Goal: Task Accomplishment & Management: Use online tool/utility

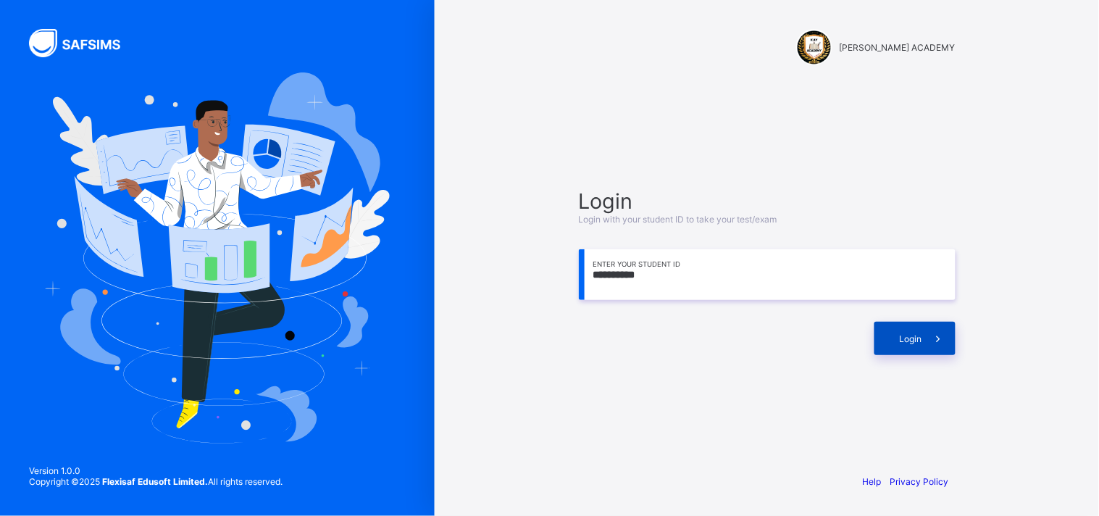
type input "**********"
click at [913, 335] on span "Login" at bounding box center [910, 338] width 22 height 11
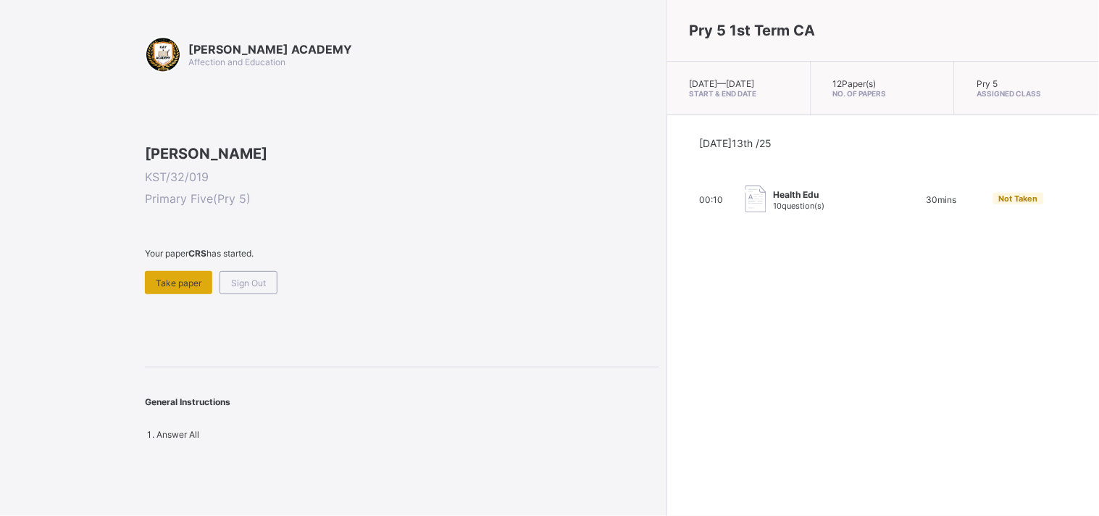
click at [176, 294] on div "Take paper" at bounding box center [178, 282] width 67 height 23
click at [261, 294] on div "Sign Out" at bounding box center [248, 282] width 58 height 23
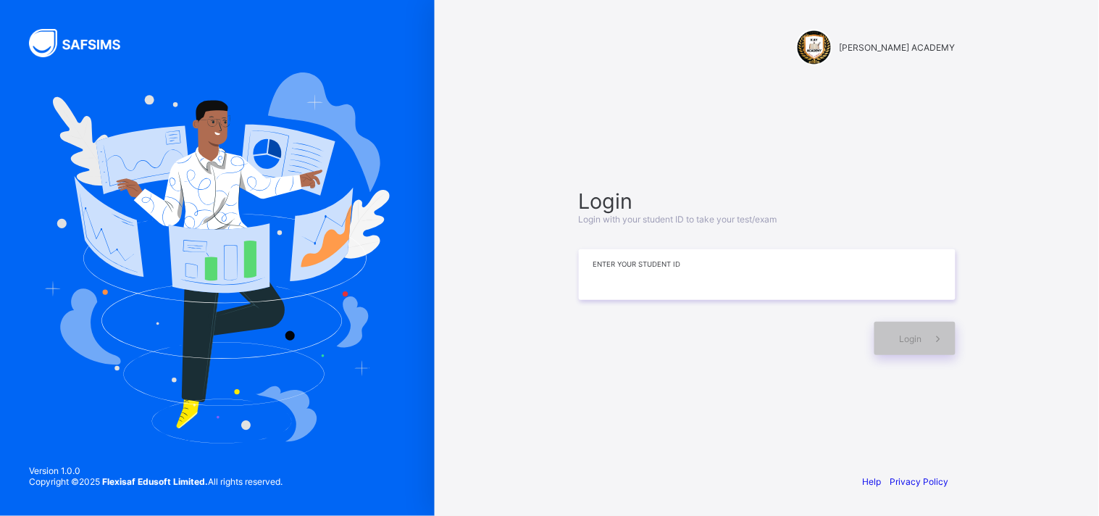
click at [605, 297] on input at bounding box center [767, 274] width 377 height 51
type input "**********"
click at [894, 335] on div "Login" at bounding box center [914, 338] width 81 height 33
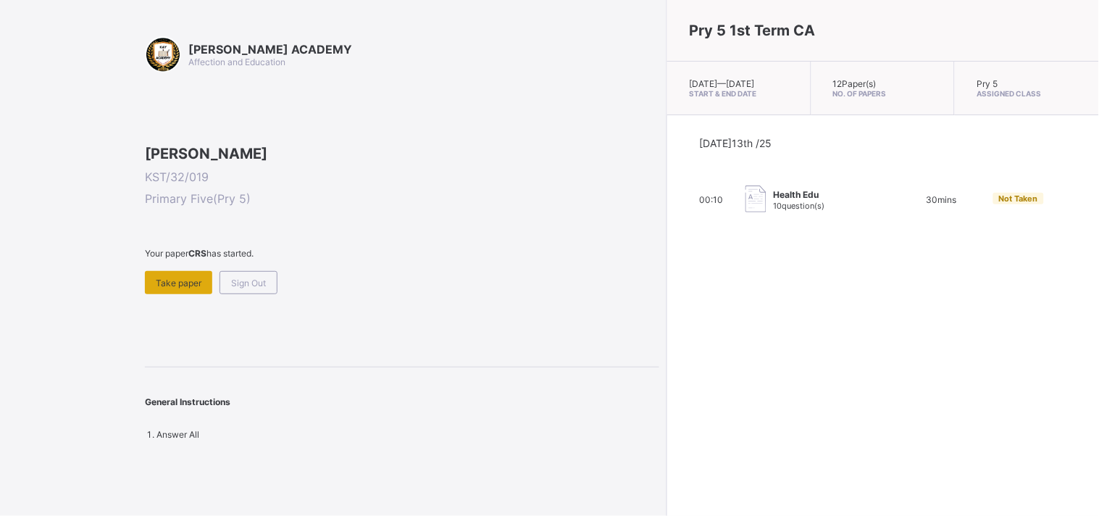
click at [157, 294] on div "Take paper" at bounding box center [178, 282] width 67 height 23
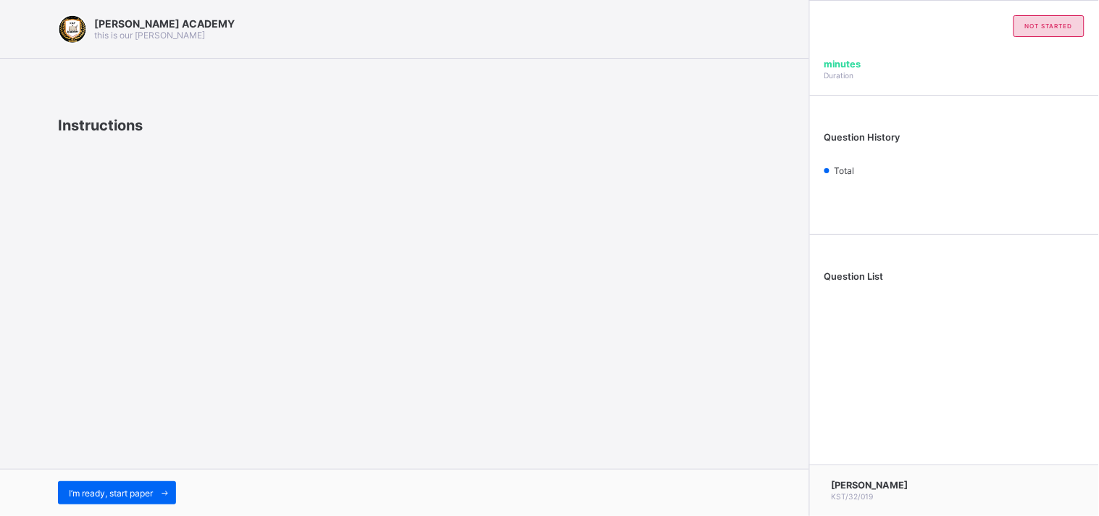
click at [148, 447] on div "[PERSON_NAME] ACADEMY this is our [PERSON_NAME] Instructions I’m ready, start p…" at bounding box center [404, 258] width 809 height 516
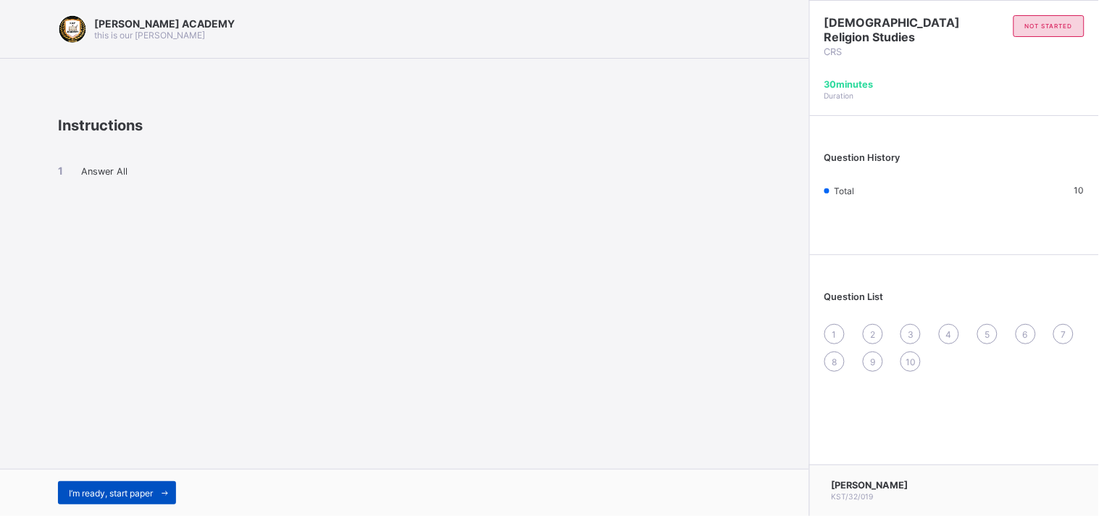
click at [140, 483] on div "I’m ready, start paper" at bounding box center [117, 492] width 118 height 23
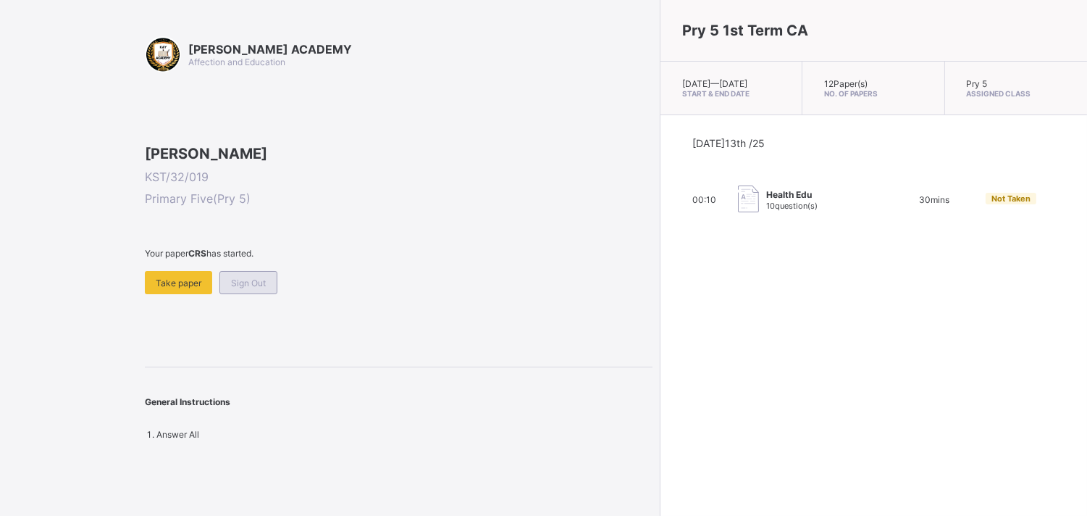
click at [255, 288] on span "Sign Out" at bounding box center [248, 282] width 35 height 11
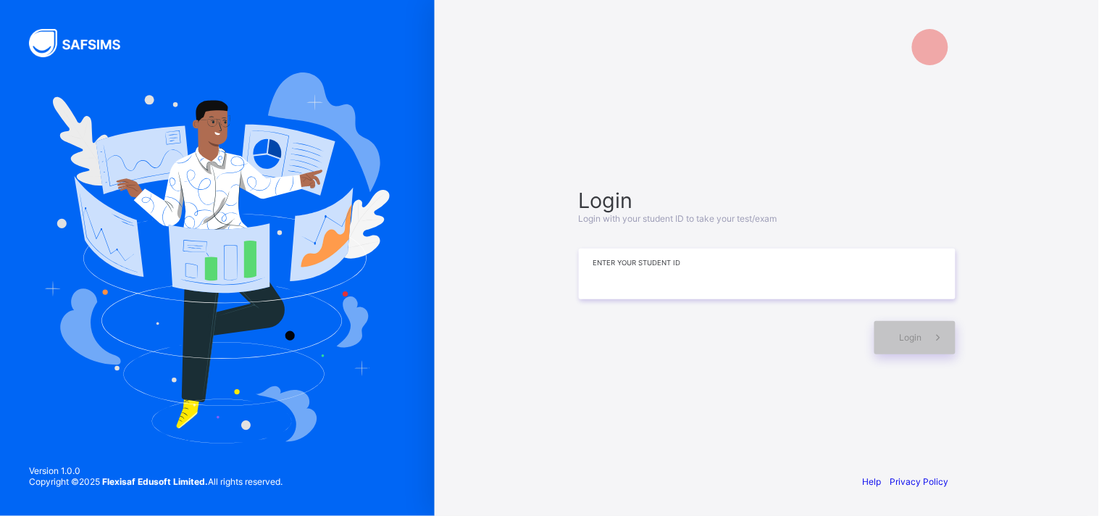
click at [621, 271] on input at bounding box center [767, 273] width 377 height 51
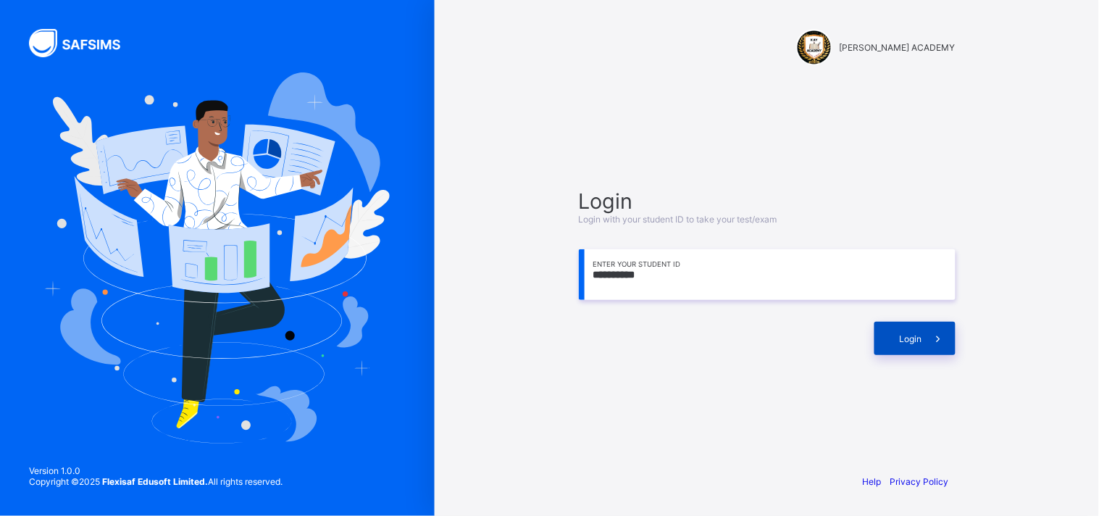
type input "**********"
click at [896, 335] on div "Login" at bounding box center [914, 338] width 81 height 33
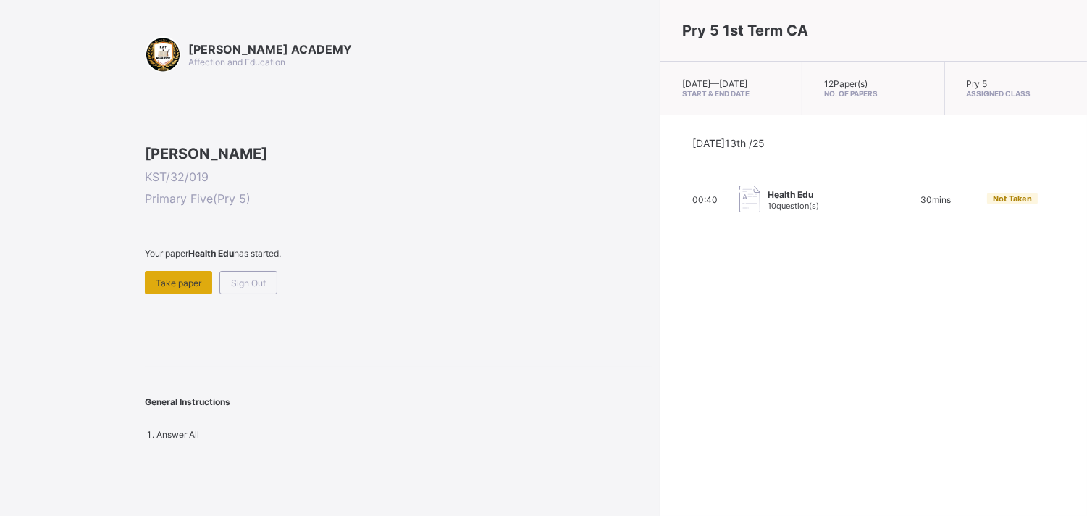
click at [185, 288] on span "Take paper" at bounding box center [179, 282] width 46 height 11
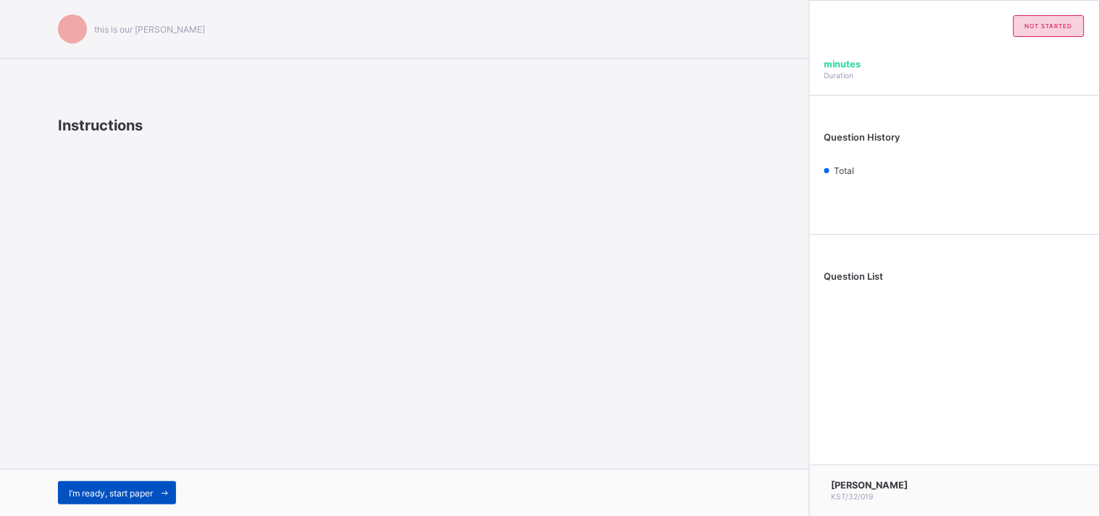
click at [154, 482] on div "I’m ready, start paper" at bounding box center [117, 492] width 118 height 23
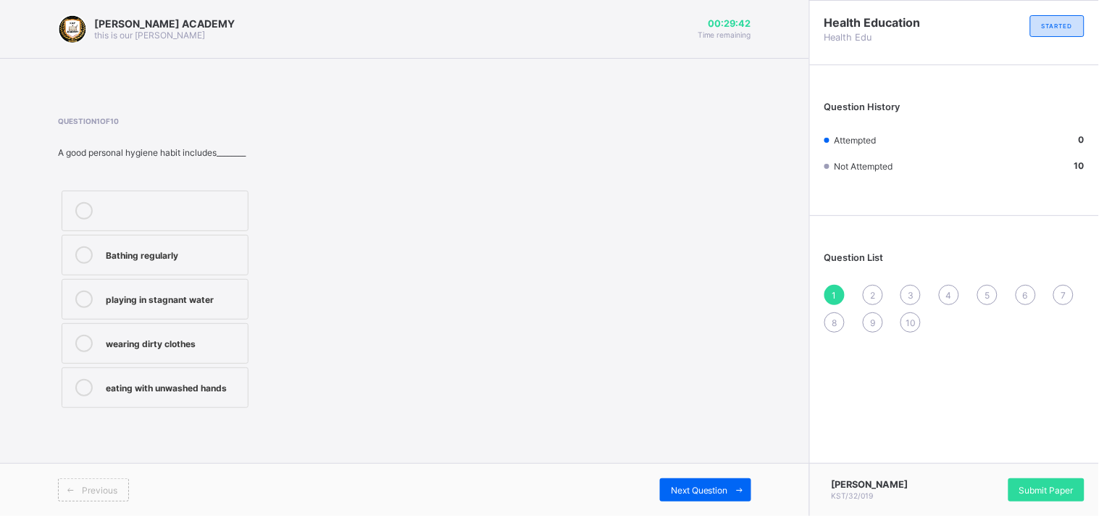
click at [205, 235] on label "Bathing regularly" at bounding box center [155, 255] width 187 height 41
click at [697, 489] on span "Next Question" at bounding box center [699, 490] width 57 height 11
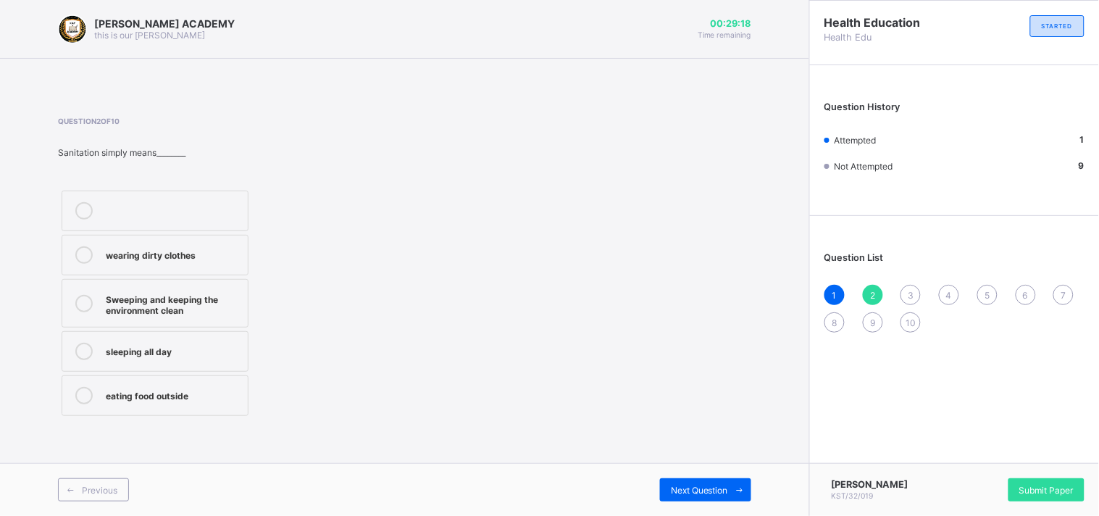
click at [237, 319] on label "Sweeping and keeping the environment clean" at bounding box center [155, 303] width 187 height 49
click at [689, 482] on div "Next Question" at bounding box center [705, 489] width 91 height 23
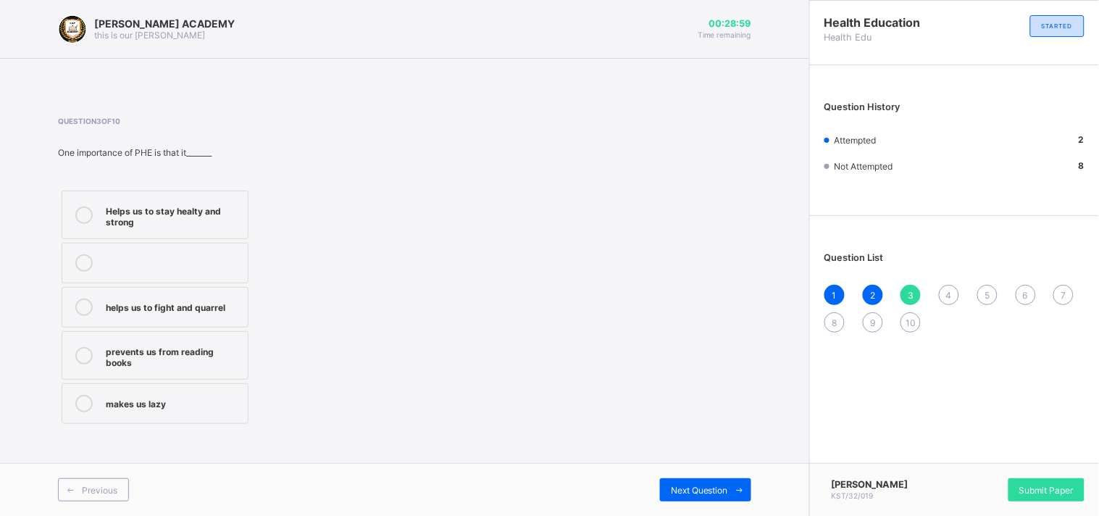
click at [216, 204] on div "Helps us to stay healty and strong" at bounding box center [173, 214] width 135 height 25
click at [721, 500] on div "Next Question" at bounding box center [705, 489] width 91 height 23
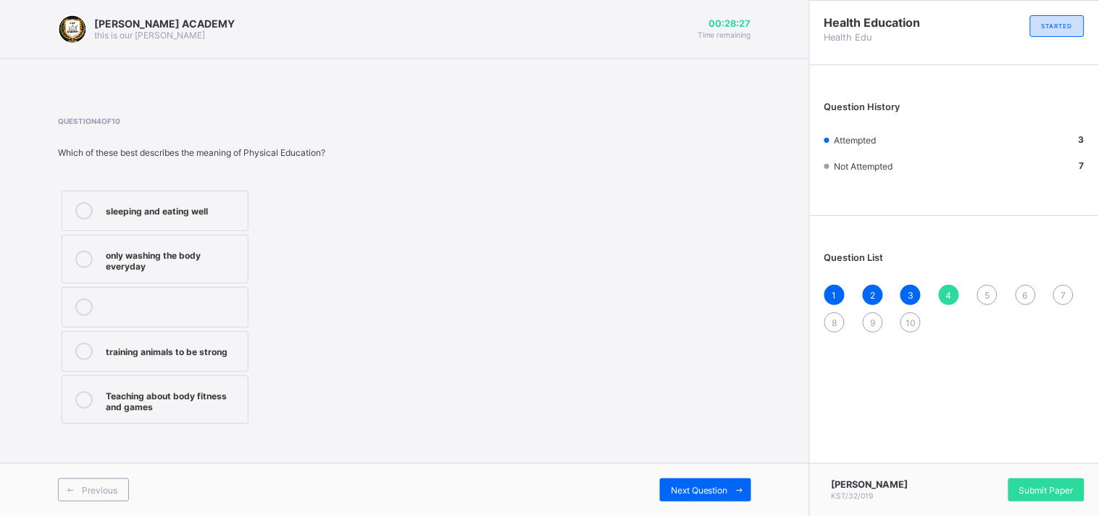
click at [229, 400] on div "Teaching about body fitness and games" at bounding box center [173, 399] width 135 height 25
click at [682, 495] on span "Next Question" at bounding box center [699, 490] width 57 height 11
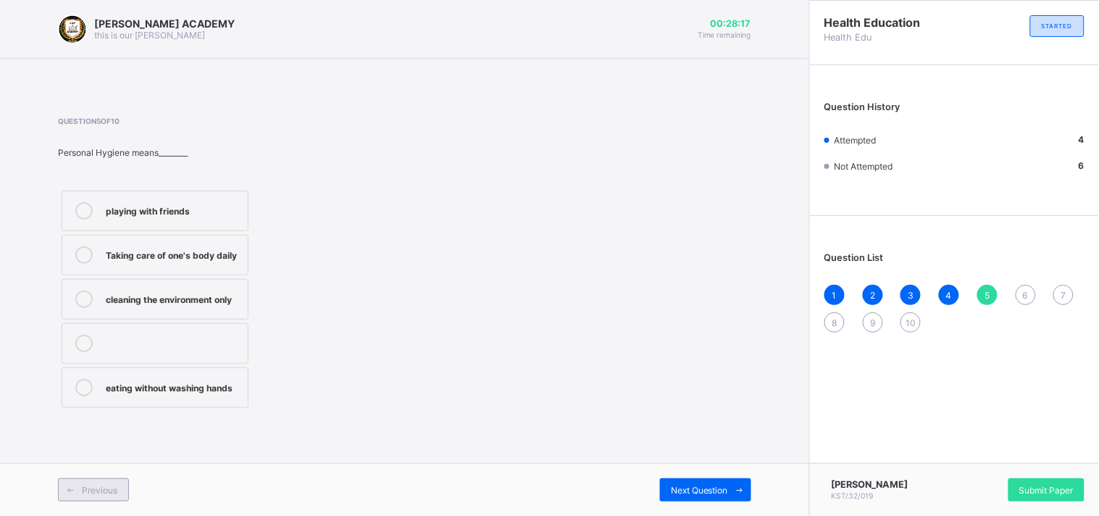
click at [93, 487] on span "Previous" at bounding box center [99, 490] width 35 height 11
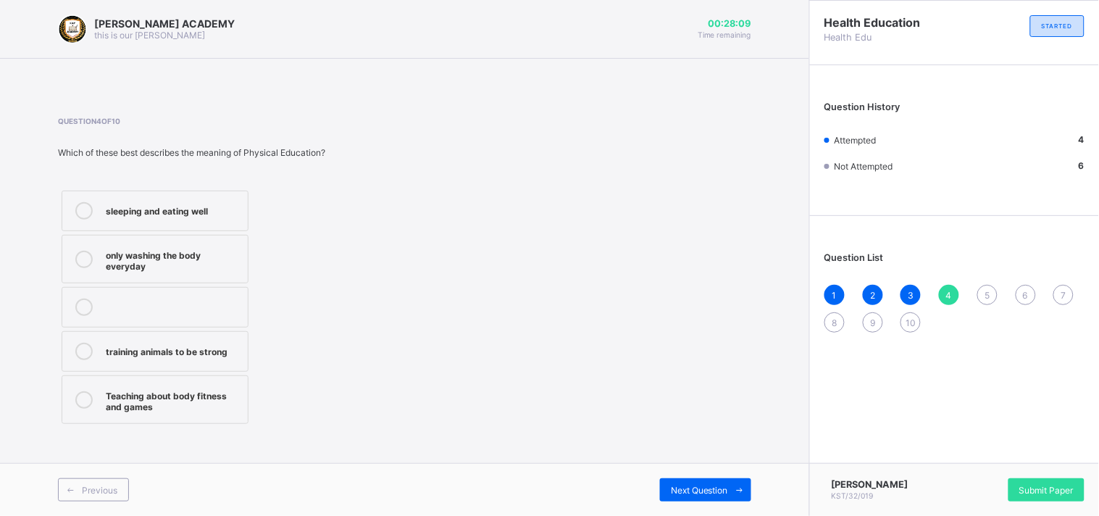
click at [676, 476] on div "Previous Next Question" at bounding box center [404, 489] width 809 height 53
click at [686, 481] on div "Next Question" at bounding box center [705, 489] width 91 height 23
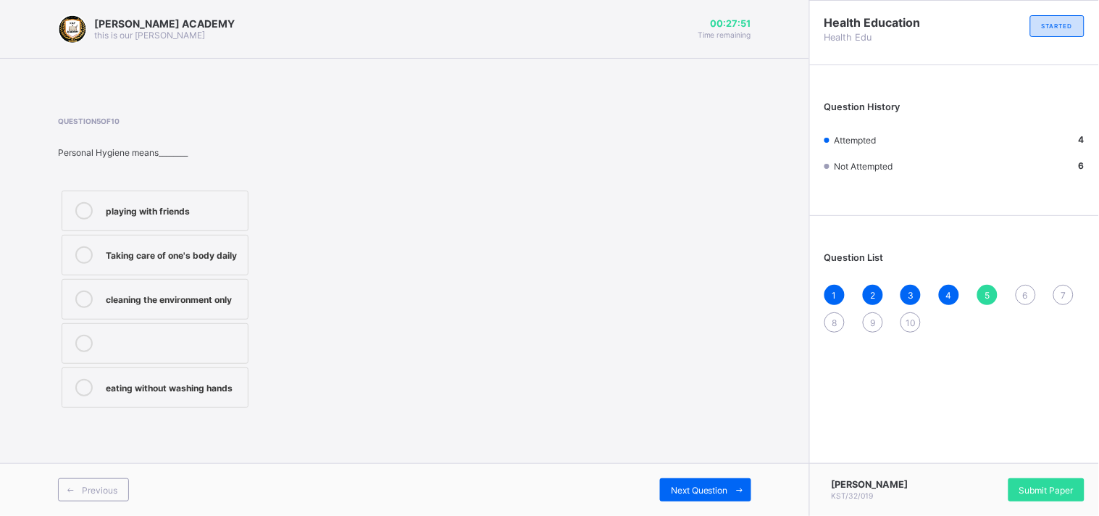
click at [225, 269] on label "Taking care of one's body daily" at bounding box center [155, 255] width 187 height 41
click at [705, 481] on div "Next Question" at bounding box center [705, 489] width 91 height 23
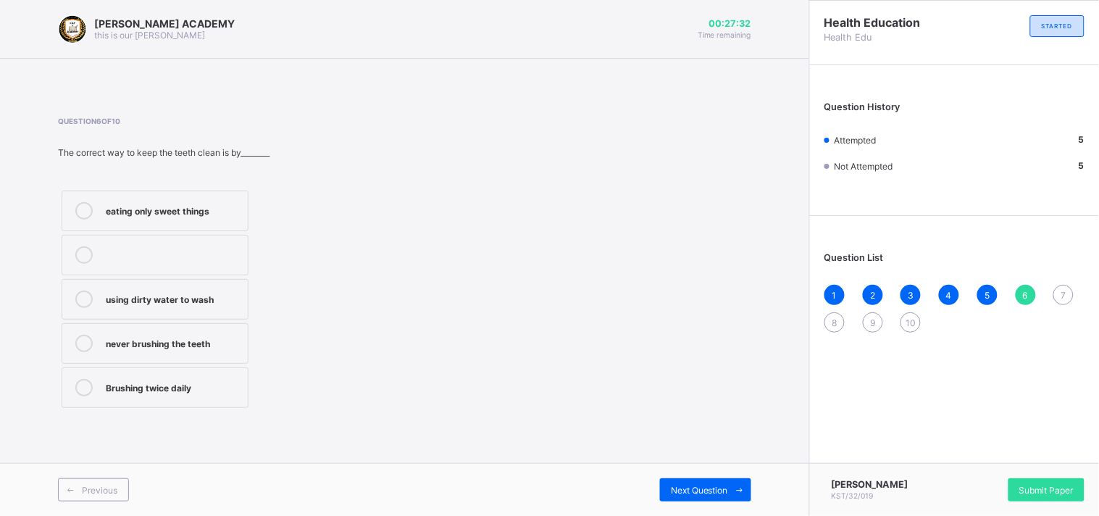
click at [178, 382] on div "Brushing twice daily" at bounding box center [173, 386] width 135 height 14
click at [729, 488] on span at bounding box center [739, 489] width 23 height 23
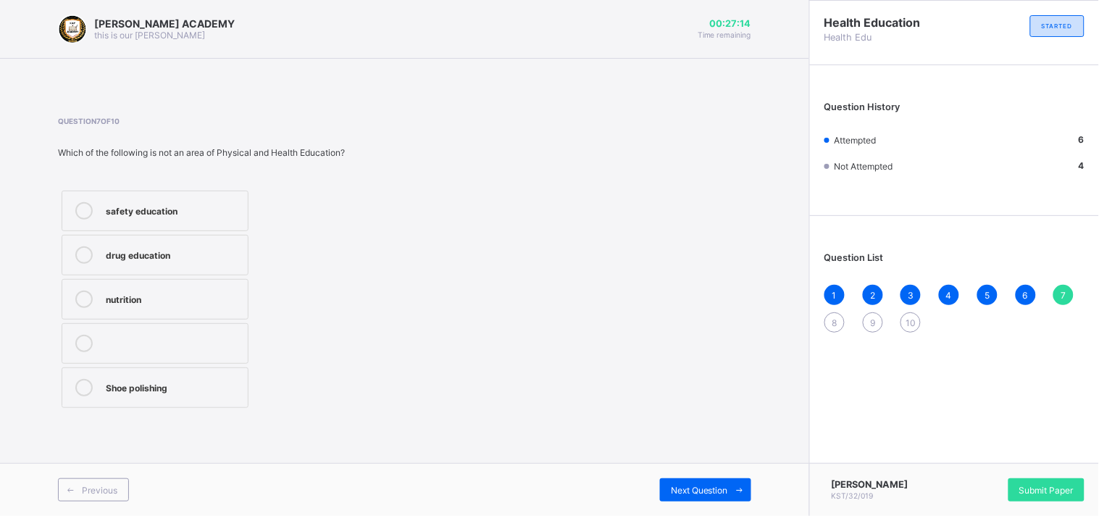
click at [229, 390] on div "Shoe polishing" at bounding box center [173, 386] width 135 height 14
click at [684, 477] on div "Previous Next Question" at bounding box center [404, 489] width 809 height 53
click at [684, 485] on span "Next Question" at bounding box center [699, 490] width 57 height 11
click at [207, 341] on div "Baking and cooking" at bounding box center [173, 342] width 135 height 14
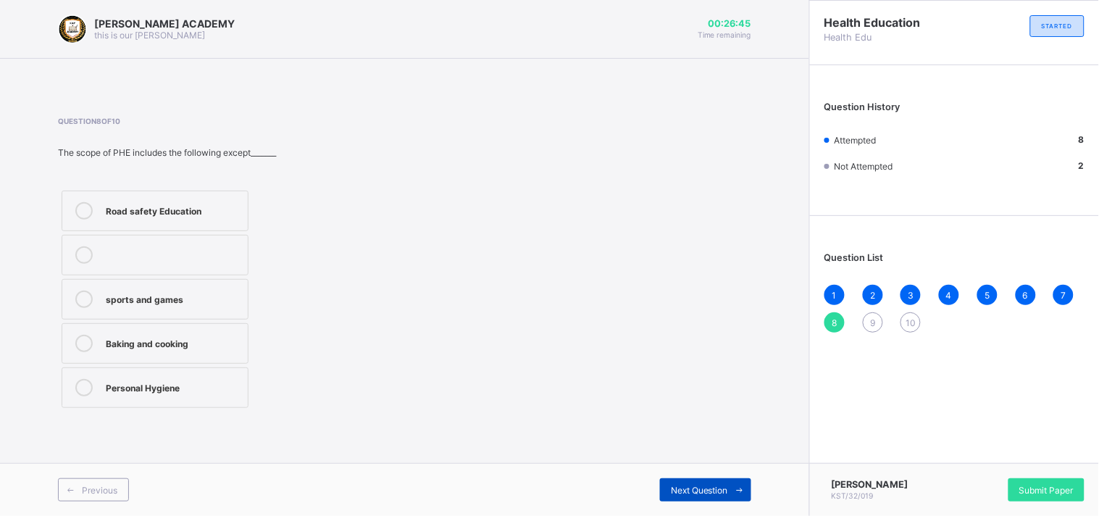
click at [722, 487] on span "Next Question" at bounding box center [699, 490] width 57 height 11
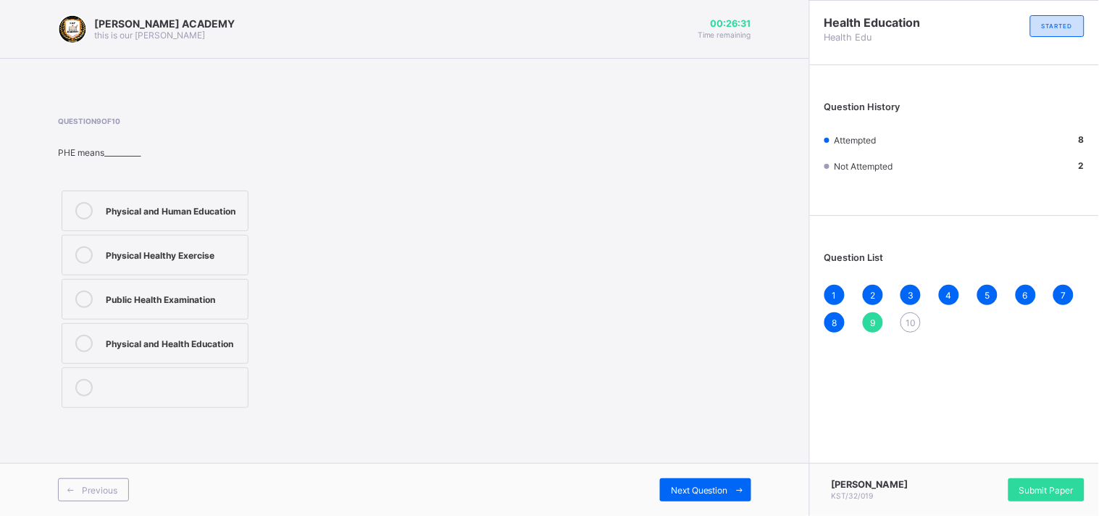
click at [222, 334] on label "Physical and Health Education" at bounding box center [155, 343] width 187 height 41
click at [704, 488] on span "Next Question" at bounding box center [699, 490] width 57 height 11
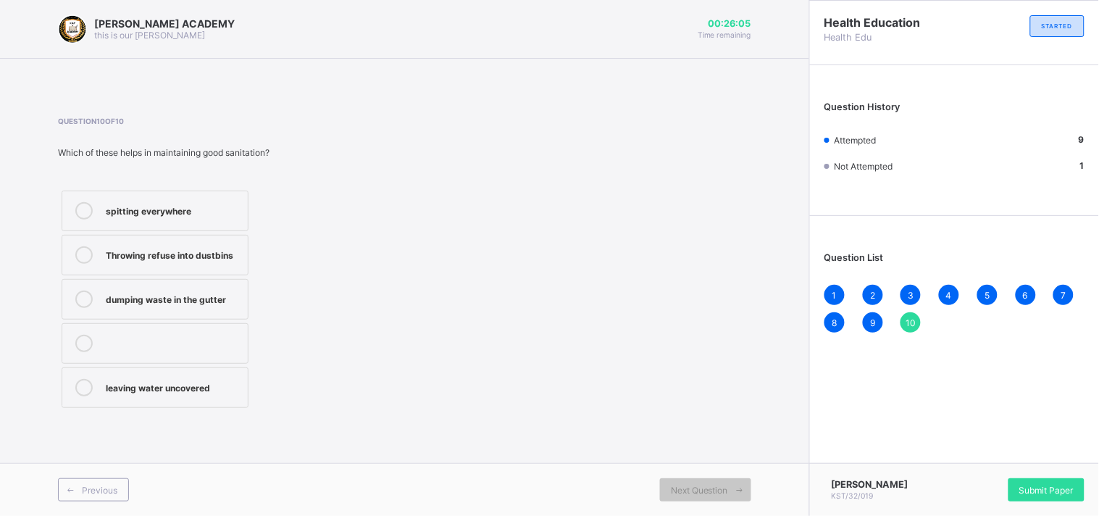
click at [185, 251] on div "Throwing refuse into dustbins" at bounding box center [173, 253] width 135 height 14
click at [1036, 480] on div "Submit Paper" at bounding box center [1046, 489] width 76 height 23
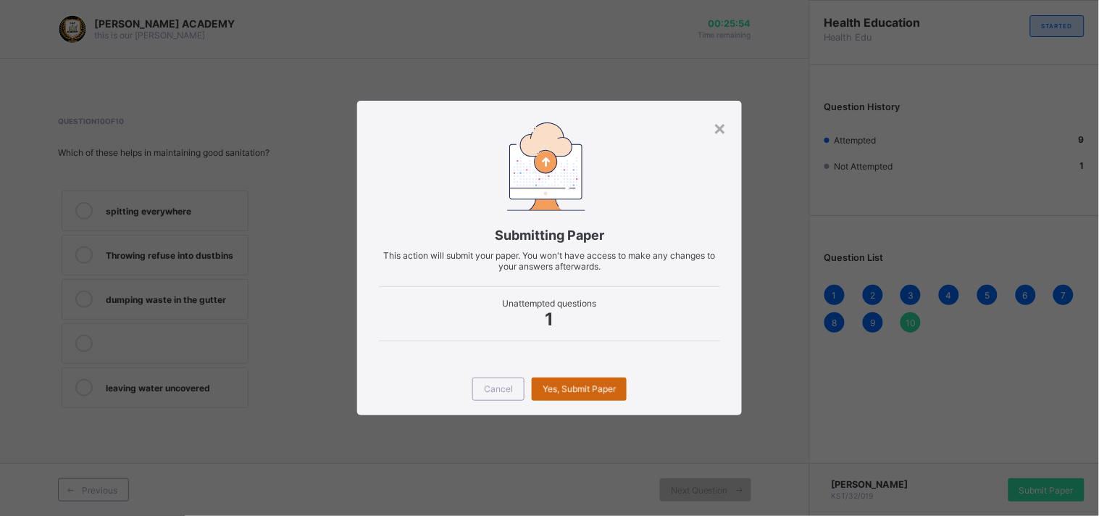
click at [553, 385] on div "Yes, Submit Paper" at bounding box center [579, 388] width 95 height 23
click at [553, 385] on span "Yes, Submit Paper" at bounding box center [578, 388] width 73 height 11
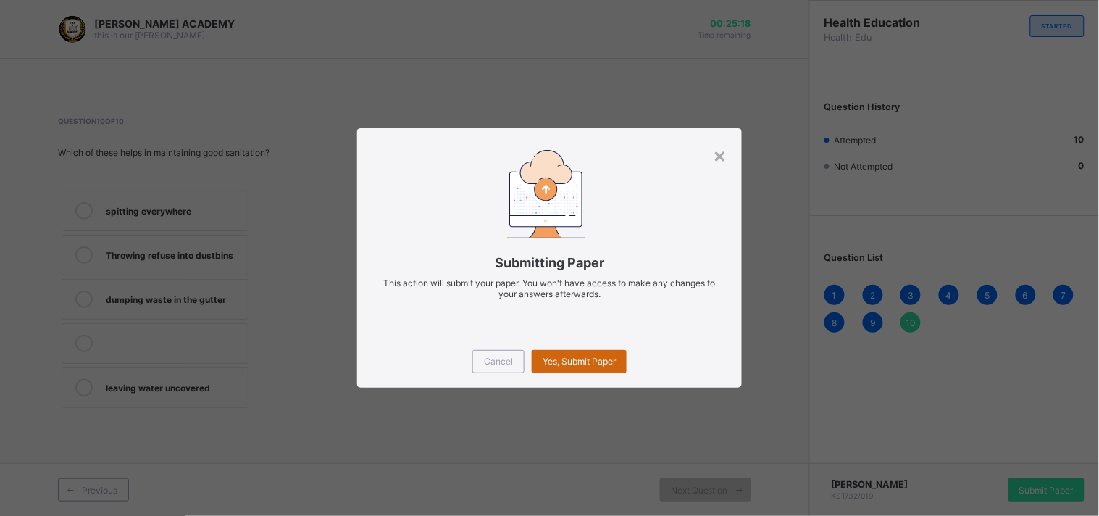
click at [563, 355] on div "Yes, Submit Paper" at bounding box center [579, 361] width 95 height 23
click at [563, 353] on div "Yes, Submit Paper" at bounding box center [579, 361] width 95 height 23
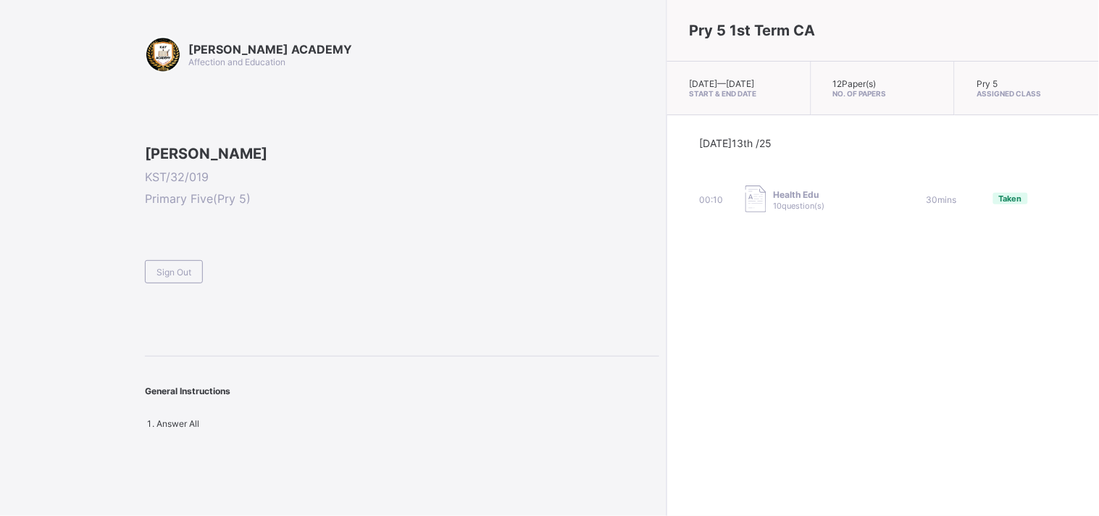
click at [666, 350] on div "Pry 5 1st Term CA [DATE] — [GEOGRAPHIC_DATA][DATE] Start & End Date 12 Paper(s)…" at bounding box center [882, 258] width 432 height 516
click at [182, 277] on span "Sign Out" at bounding box center [173, 272] width 35 height 11
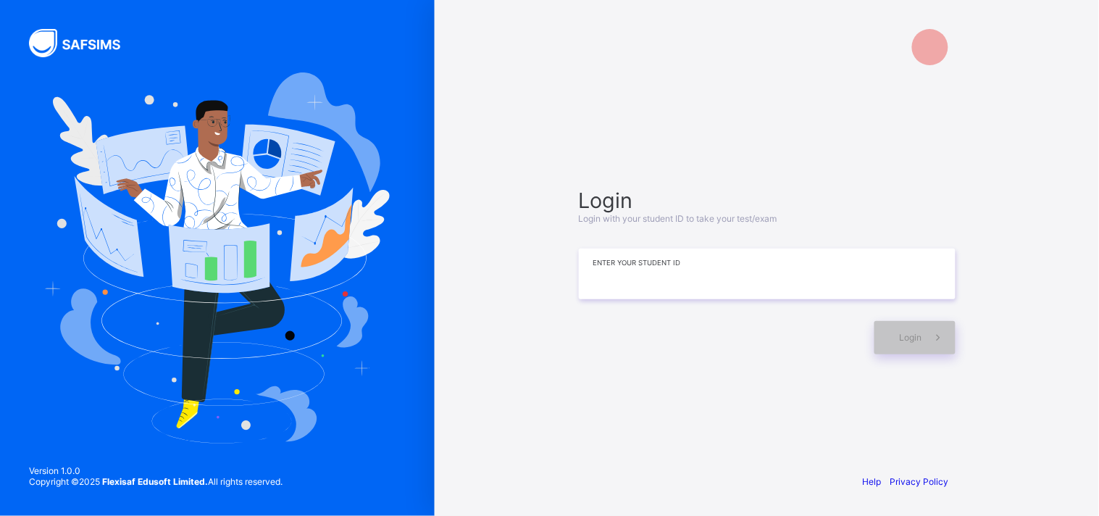
click at [604, 284] on input at bounding box center [767, 273] width 377 height 51
type input "**********"
click at [899, 332] on span "Login" at bounding box center [910, 337] width 22 height 11
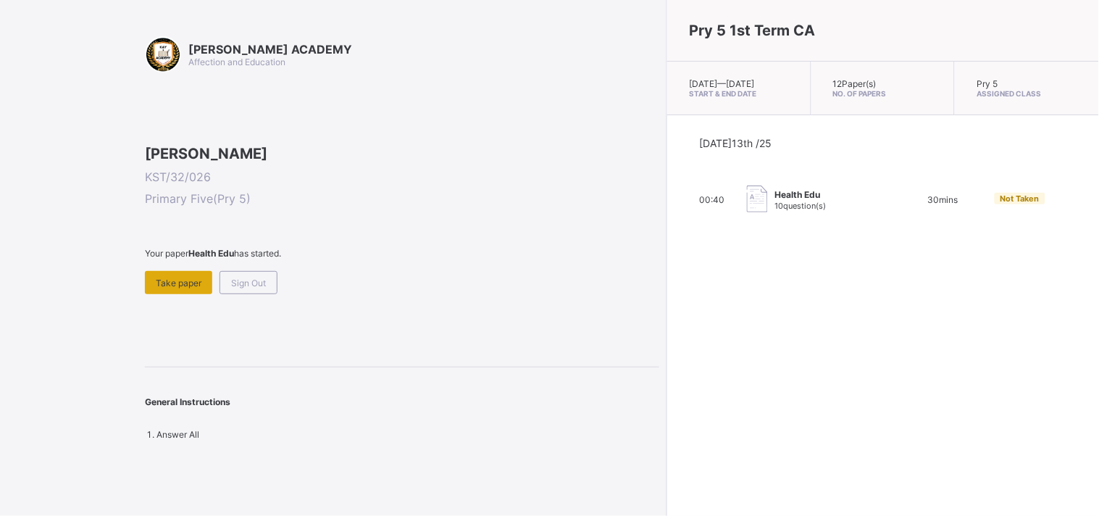
click at [183, 294] on div "Take paper" at bounding box center [178, 282] width 67 height 23
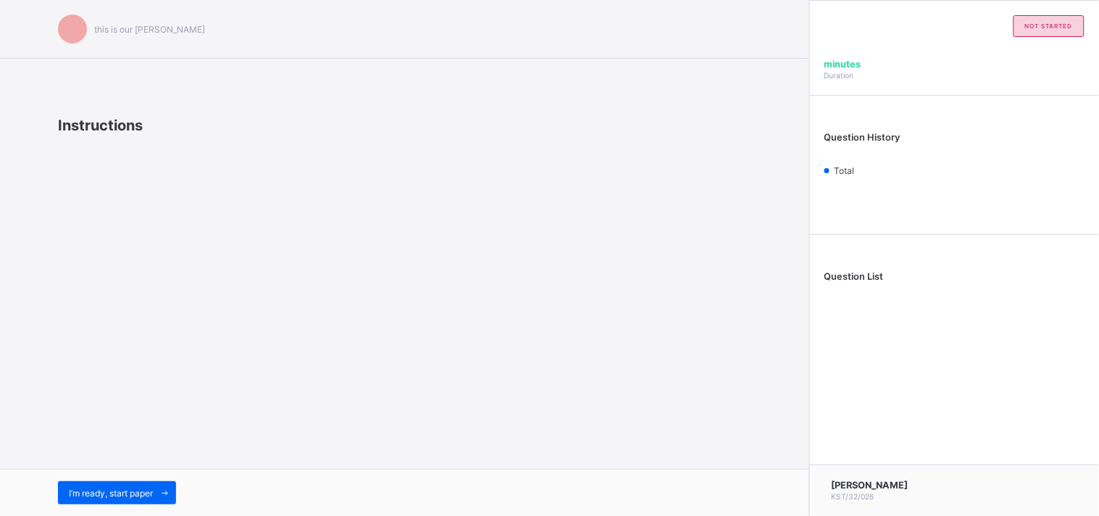
click at [143, 478] on div "I’m ready, start paper" at bounding box center [404, 492] width 809 height 47
click at [141, 482] on div "I’m ready, start paper" at bounding box center [117, 492] width 118 height 23
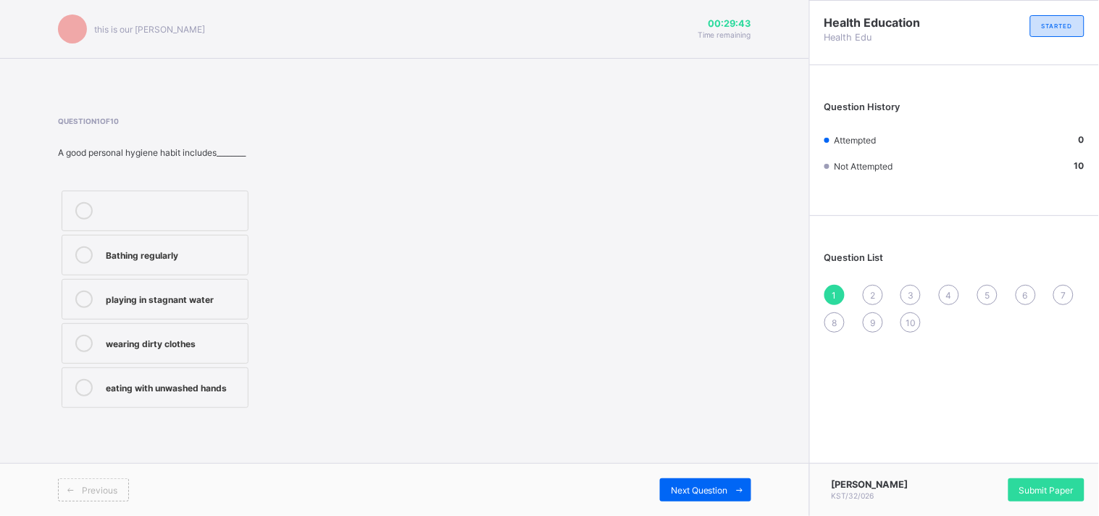
click at [236, 259] on div "Bathing regularly" at bounding box center [173, 253] width 135 height 14
click at [684, 482] on div "Next Question" at bounding box center [705, 489] width 91 height 23
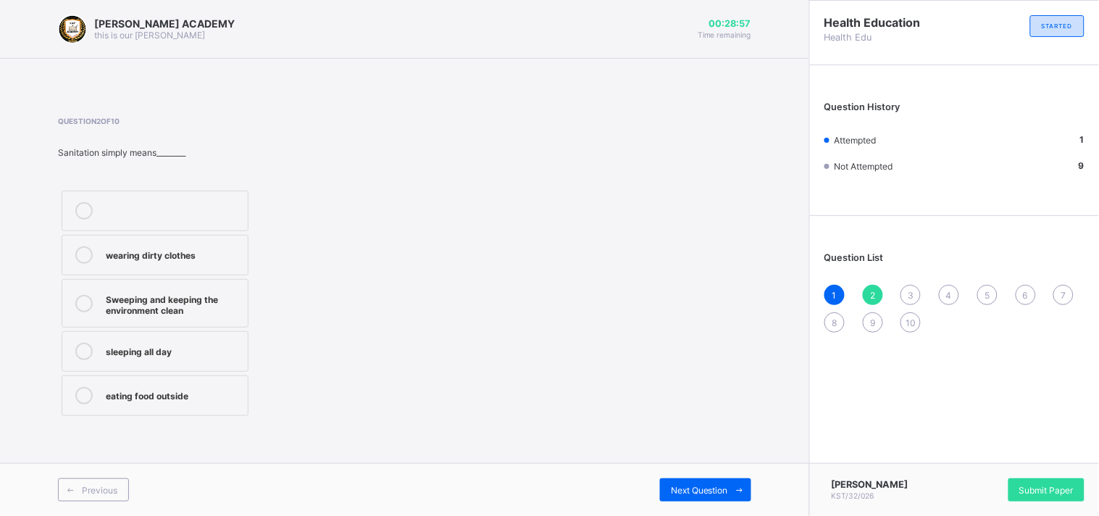
click at [217, 293] on div "Sweeping and keeping the environment clean" at bounding box center [173, 302] width 135 height 25
click at [708, 479] on div "Next Question" at bounding box center [705, 489] width 91 height 23
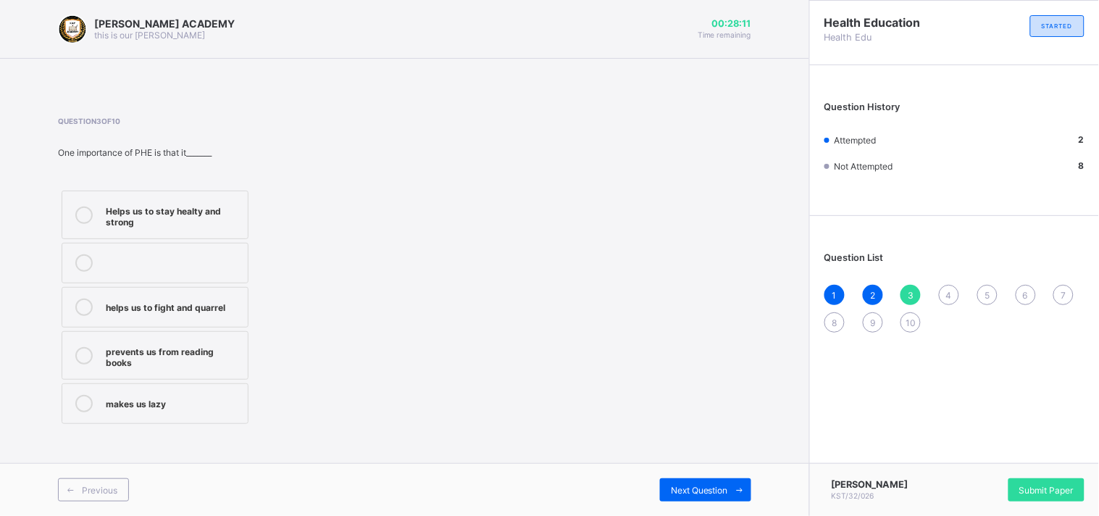
click at [214, 220] on div "Helps us to stay healty and strong" at bounding box center [173, 214] width 135 height 25
click at [686, 480] on div "Next Question" at bounding box center [705, 489] width 91 height 23
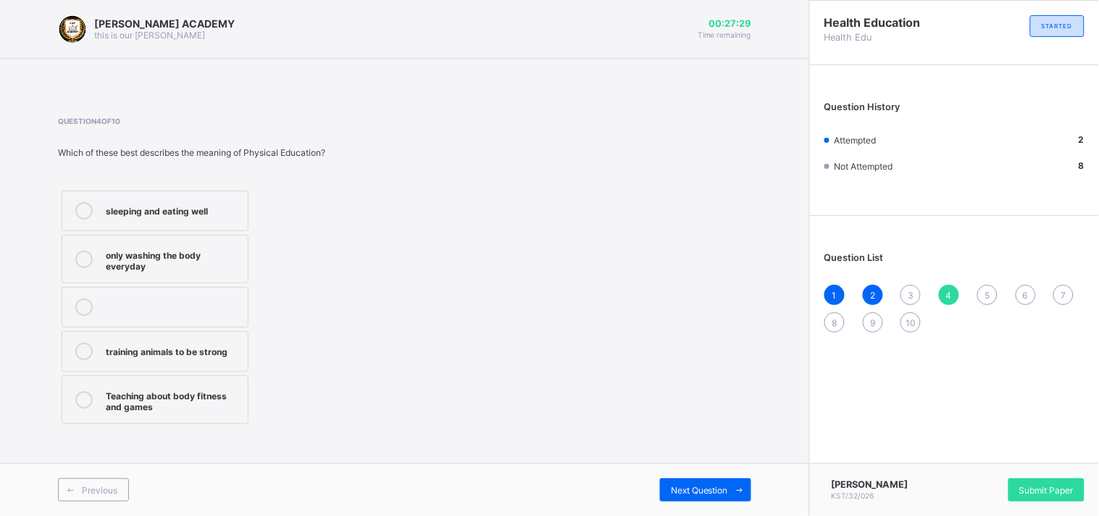
click at [211, 207] on div "sleeping and eating well" at bounding box center [173, 209] width 135 height 14
click at [683, 485] on span "Next Question" at bounding box center [699, 490] width 57 height 11
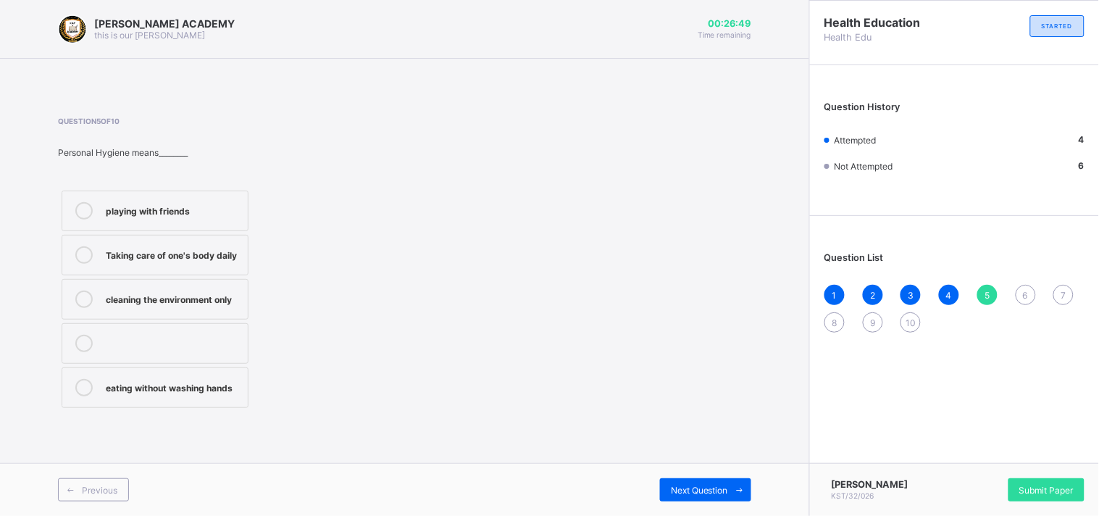
click at [232, 256] on div "Taking care of one's body daily" at bounding box center [173, 253] width 135 height 14
click at [710, 482] on div "Next Question" at bounding box center [705, 489] width 91 height 23
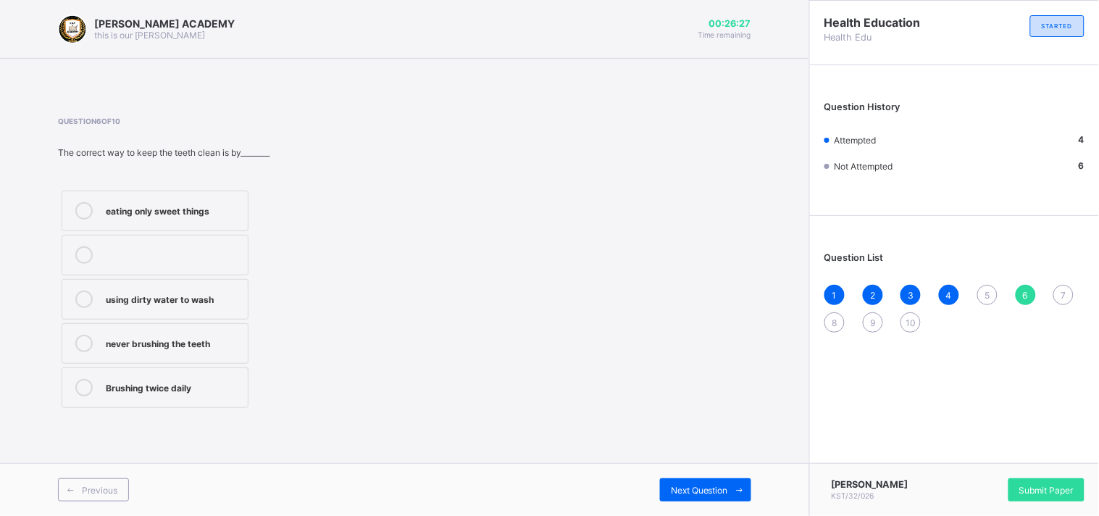
click at [217, 385] on div "Brushing twice daily" at bounding box center [173, 386] width 135 height 14
click at [679, 481] on div "Next Question" at bounding box center [705, 489] width 91 height 23
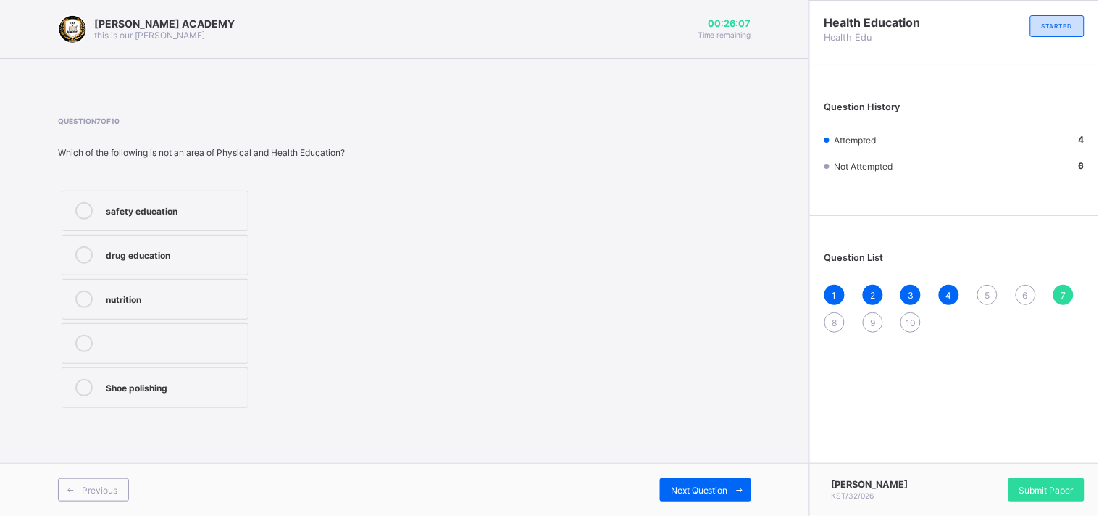
click at [214, 372] on label "Shoe polishing" at bounding box center [155, 387] width 187 height 41
click at [703, 477] on div "Previous Next Question" at bounding box center [404, 489] width 809 height 53
click at [230, 374] on label "Shoe polishing" at bounding box center [155, 387] width 187 height 41
click at [671, 487] on span "Next Question" at bounding box center [699, 490] width 57 height 11
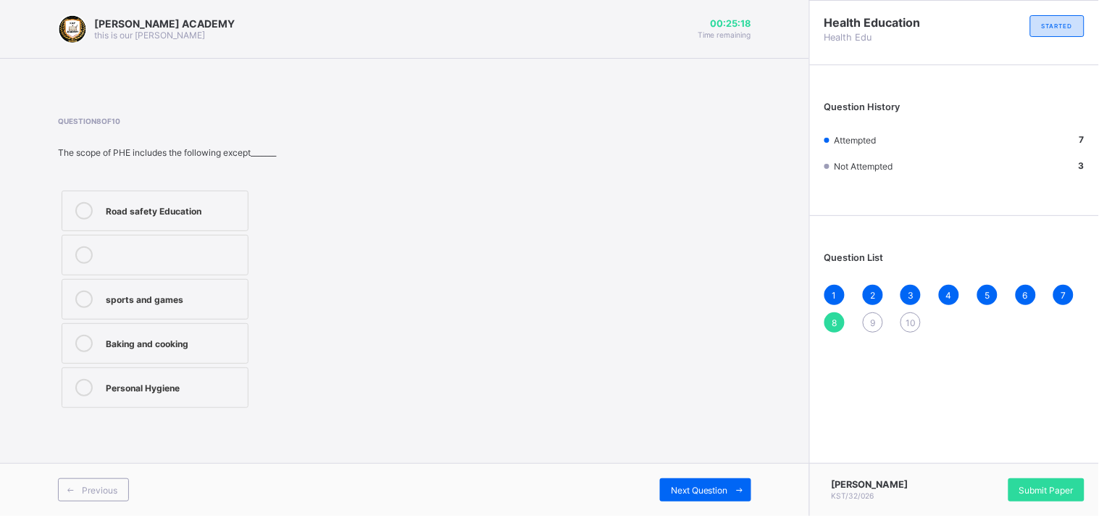
click at [185, 344] on div "Baking and cooking" at bounding box center [173, 342] width 135 height 14
click at [692, 478] on div "Next Question" at bounding box center [705, 489] width 91 height 23
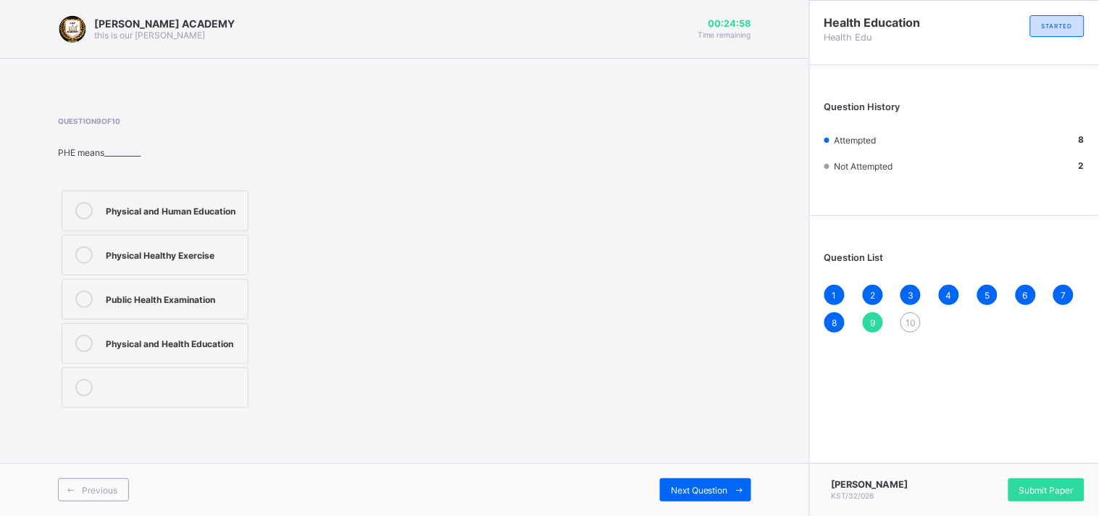
click at [220, 335] on div "Physical and Health Education" at bounding box center [173, 342] width 135 height 14
click at [727, 482] on div "Next Question" at bounding box center [705, 489] width 91 height 23
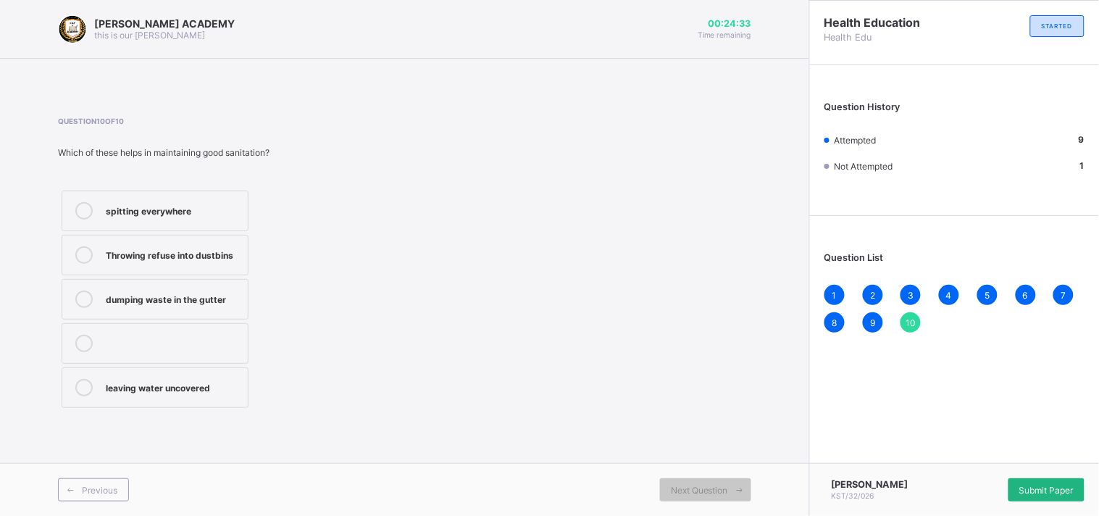
click at [1054, 485] on span "Submit Paper" at bounding box center [1046, 490] width 54 height 11
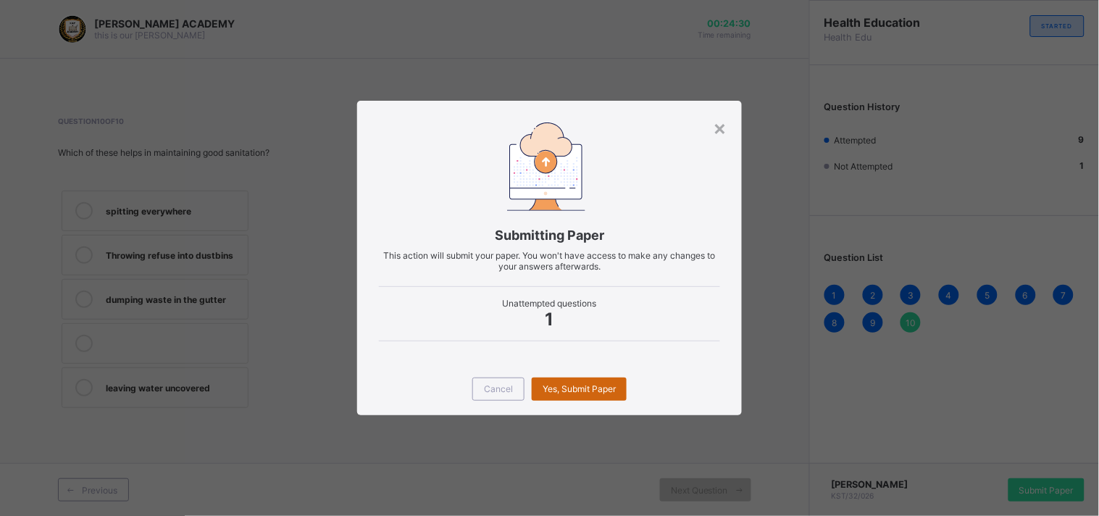
click at [566, 380] on div "Yes, Submit Paper" at bounding box center [579, 388] width 95 height 23
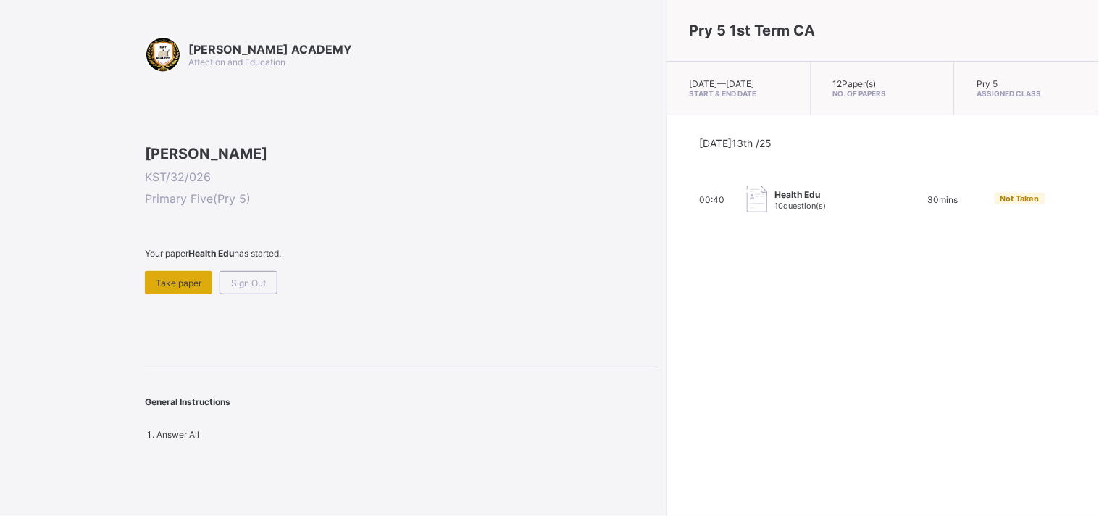
click at [176, 288] on span "Take paper" at bounding box center [179, 282] width 46 height 11
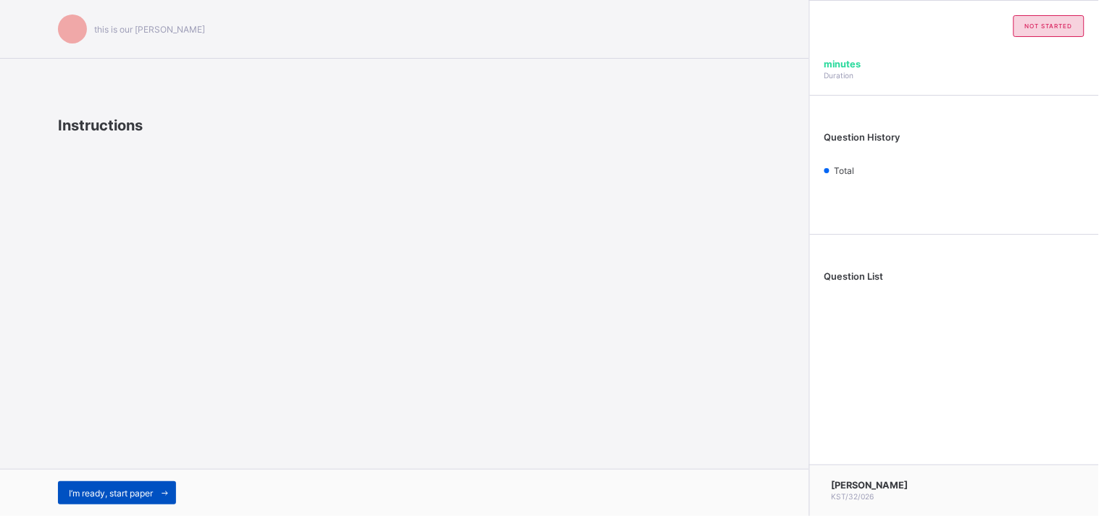
click at [143, 483] on div "I’m ready, start paper" at bounding box center [117, 492] width 118 height 23
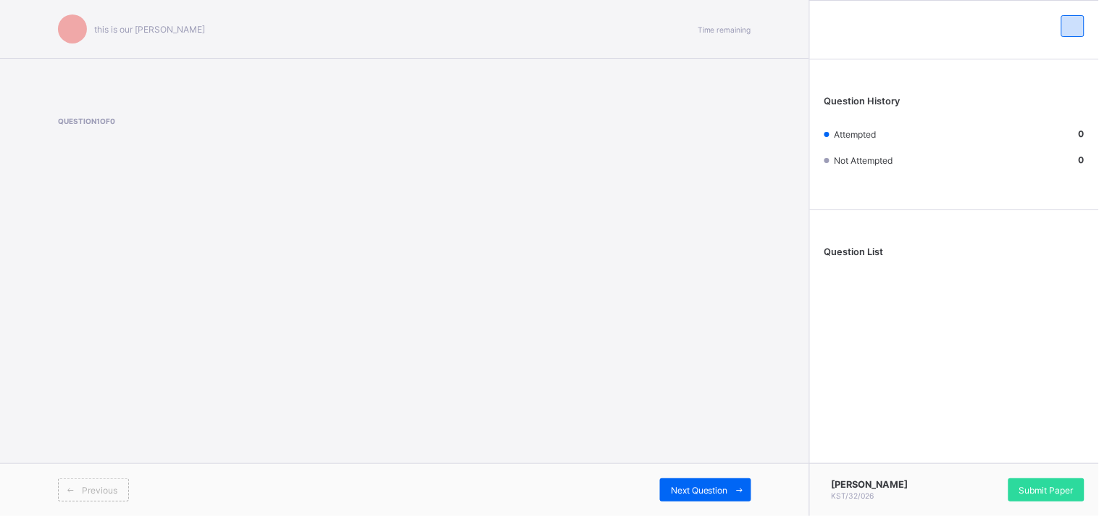
click at [718, 477] on div "Previous Next Question" at bounding box center [404, 489] width 809 height 53
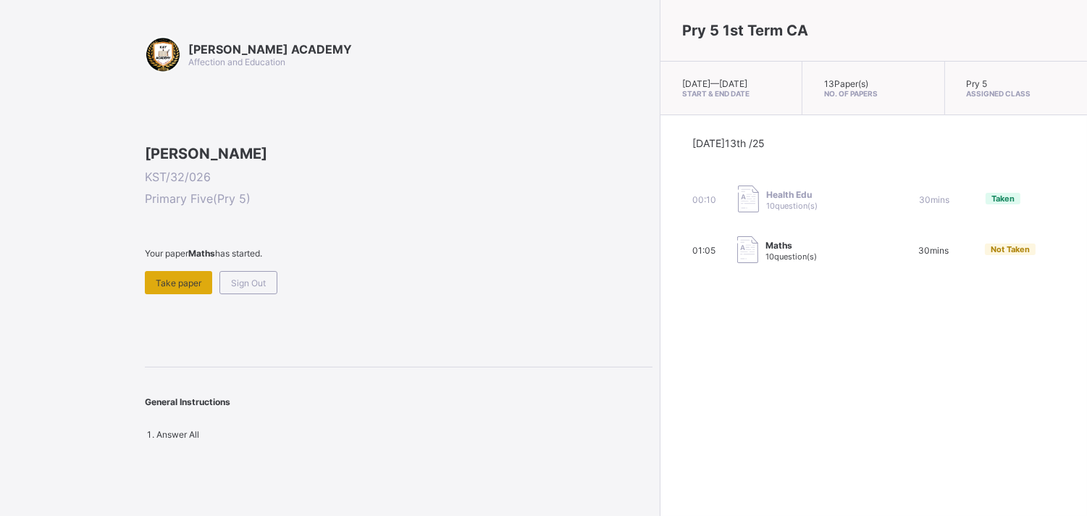
click at [174, 288] on span "Take paper" at bounding box center [179, 282] width 46 height 11
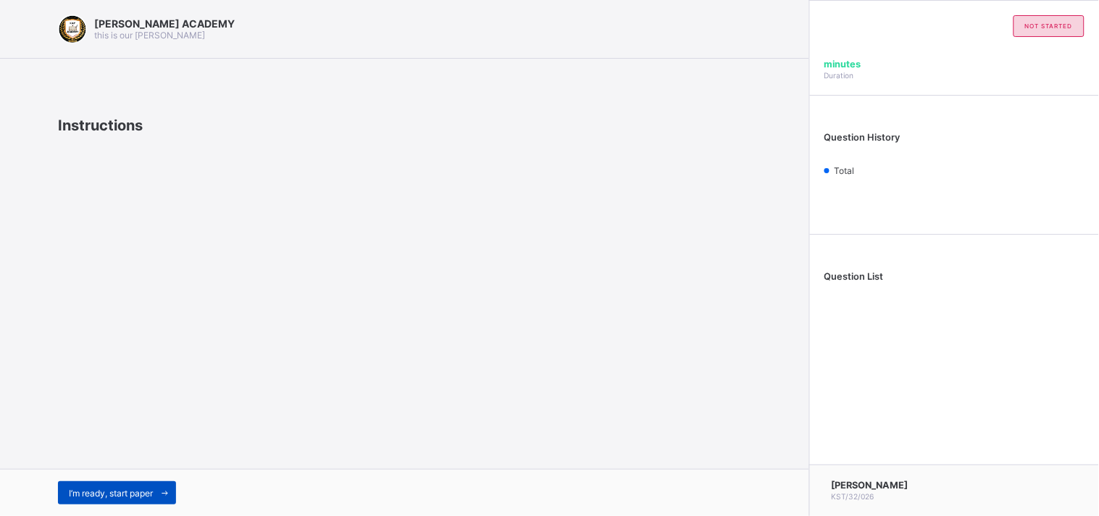
click at [134, 493] on span "I’m ready, start paper" at bounding box center [111, 492] width 84 height 11
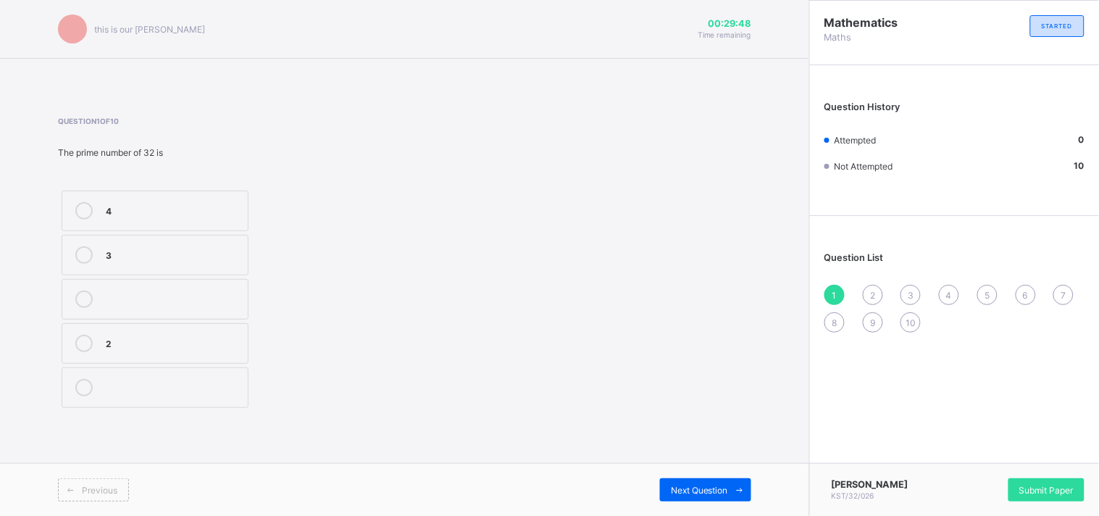
click at [223, 257] on div "3" at bounding box center [173, 253] width 135 height 14
click at [697, 479] on div "Next Question" at bounding box center [705, 489] width 91 height 23
click at [834, 295] on span "1" at bounding box center [834, 295] width 4 height 11
click at [216, 241] on label "3" at bounding box center [155, 255] width 187 height 41
click at [681, 481] on div "Next Question" at bounding box center [705, 489] width 91 height 23
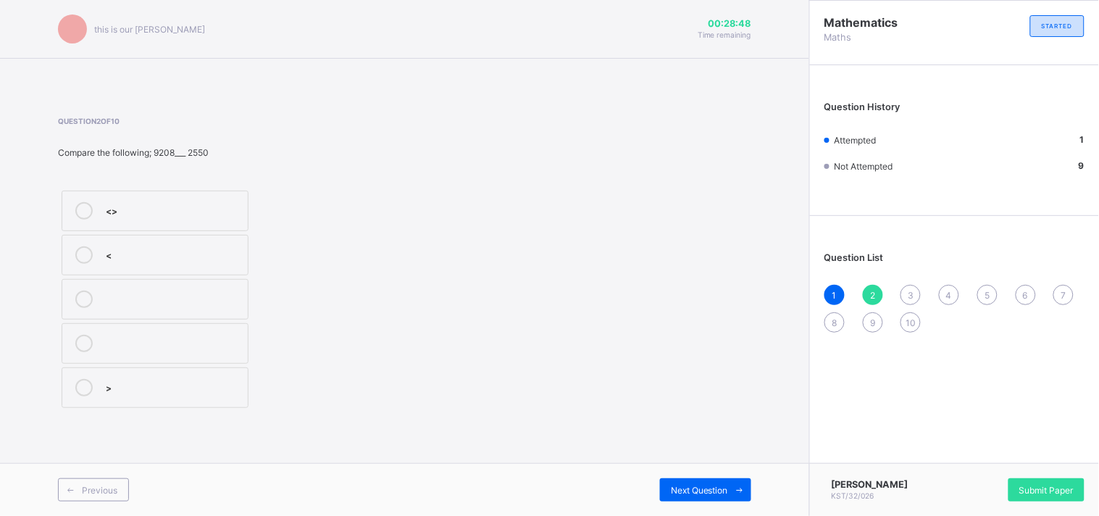
click at [201, 242] on label "<" at bounding box center [155, 255] width 187 height 41
click at [694, 483] on div "Next Question" at bounding box center [705, 489] width 91 height 23
click at [222, 301] on div "1364" at bounding box center [173, 297] width 135 height 14
click at [684, 483] on div "Next Question" at bounding box center [705, 489] width 91 height 23
click at [225, 261] on div "cmlxx" at bounding box center [173, 254] width 135 height 17
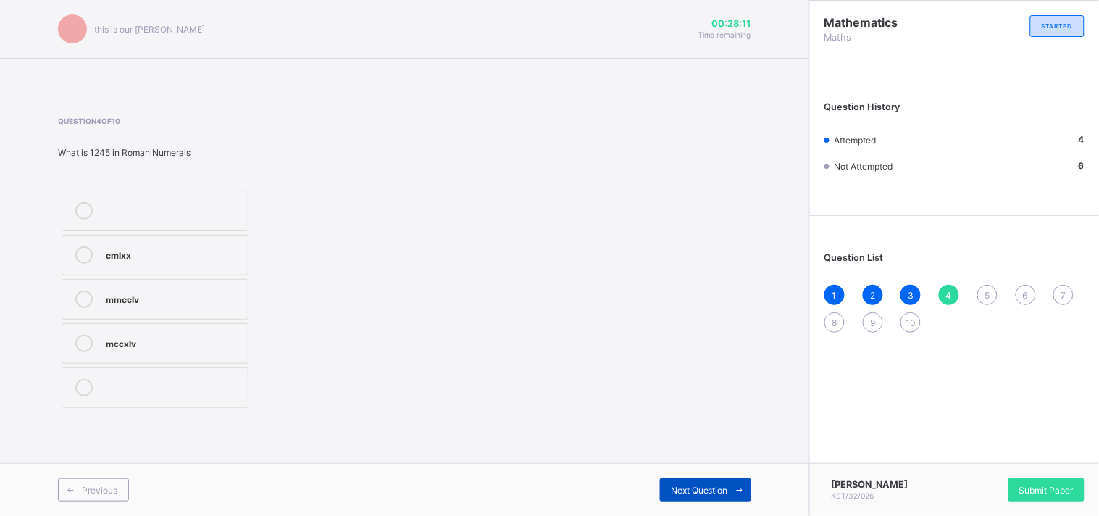
click at [706, 480] on div "Next Question" at bounding box center [705, 489] width 91 height 23
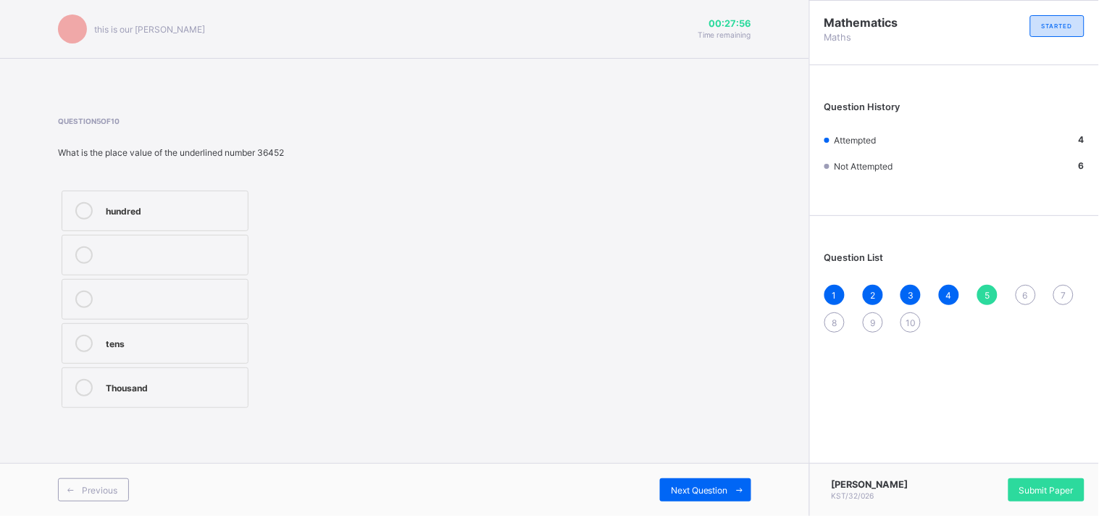
click at [209, 384] on div "Thousand" at bounding box center [173, 386] width 135 height 14
click at [700, 479] on div "Next Question" at bounding box center [705, 489] width 91 height 23
click at [185, 293] on div "3,2" at bounding box center [173, 297] width 135 height 14
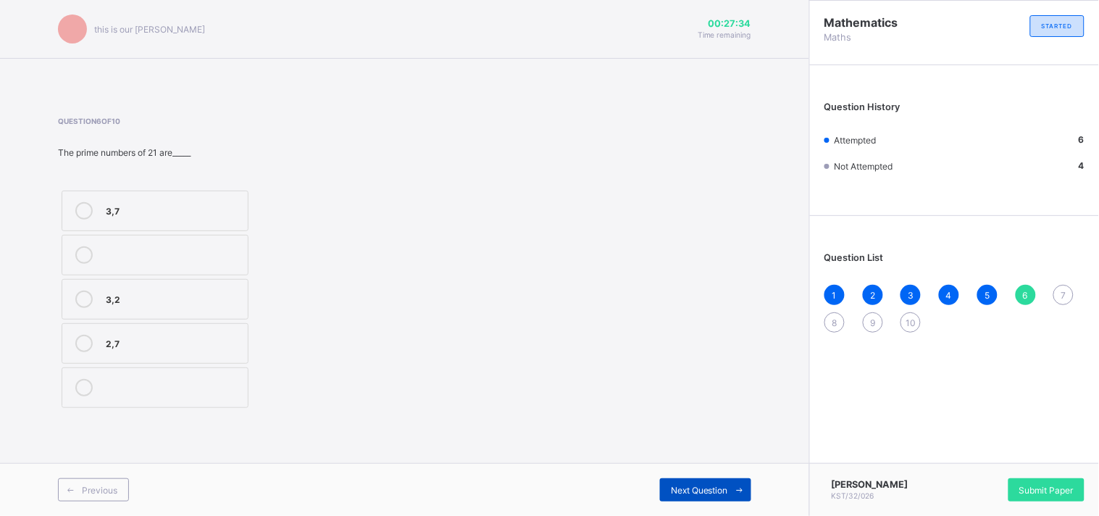
click at [677, 479] on div "Next Question" at bounding box center [705, 489] width 91 height 23
click at [220, 196] on label "<" at bounding box center [155, 210] width 187 height 41
click at [685, 485] on span "Next Question" at bounding box center [699, 490] width 57 height 11
click at [226, 329] on label "38" at bounding box center [155, 343] width 187 height 41
click at [711, 479] on div "Next Question" at bounding box center [705, 489] width 91 height 23
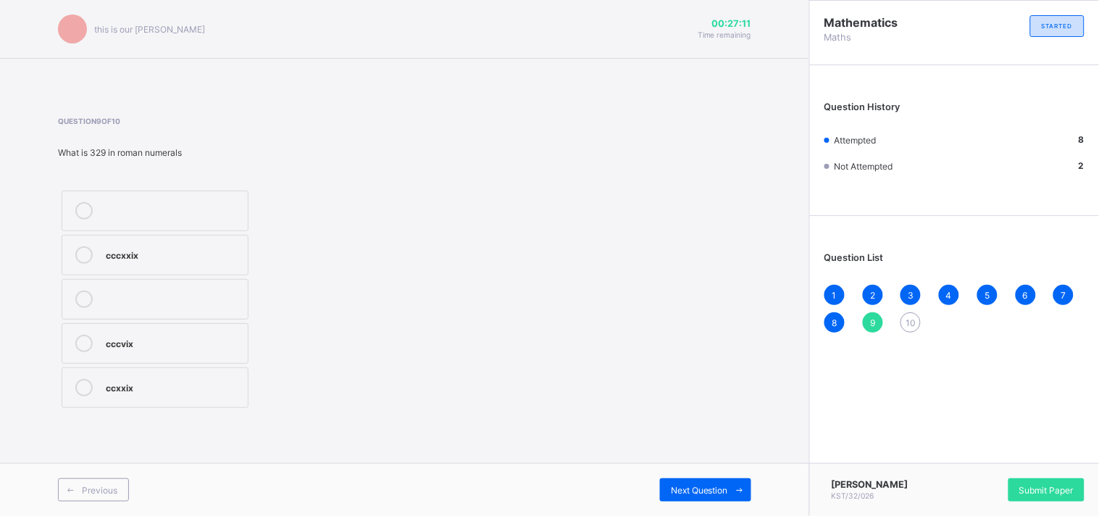
click at [241, 351] on label "cccvix" at bounding box center [155, 343] width 187 height 41
click at [689, 485] on span "Next Question" at bounding box center [699, 490] width 57 height 11
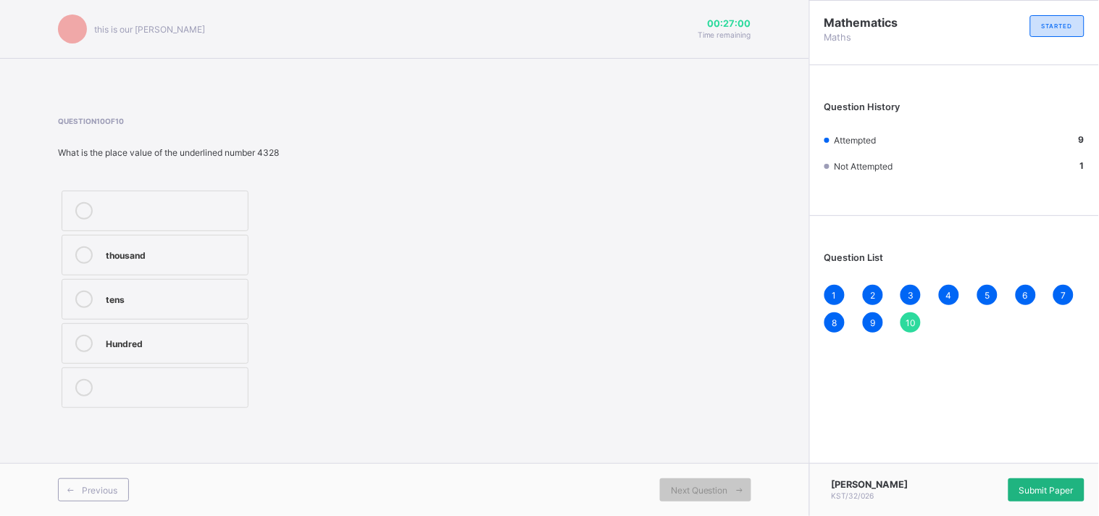
click at [1041, 478] on div "Submit Paper" at bounding box center [1046, 489] width 76 height 23
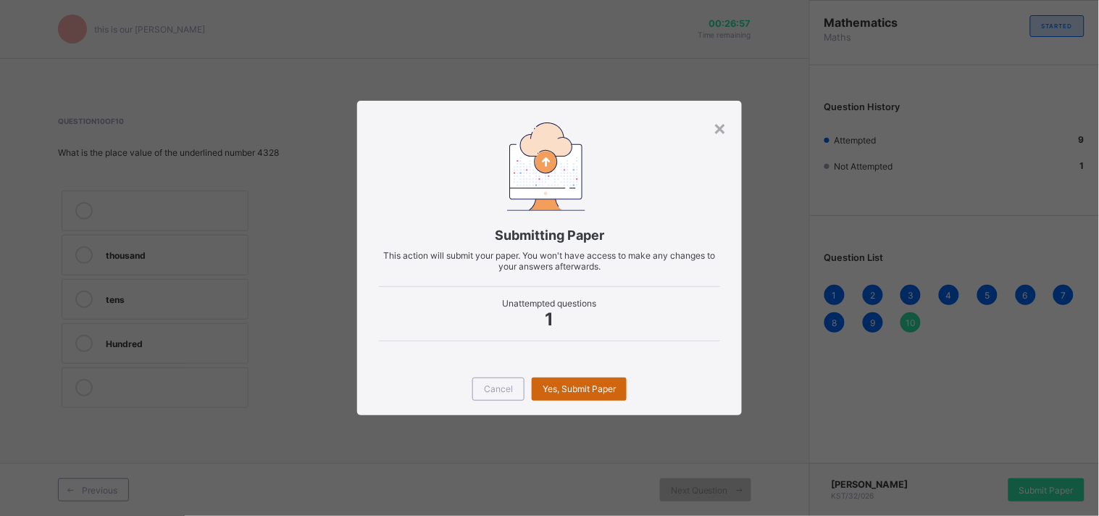
click at [597, 387] on span "Yes, Submit Paper" at bounding box center [578, 388] width 73 height 11
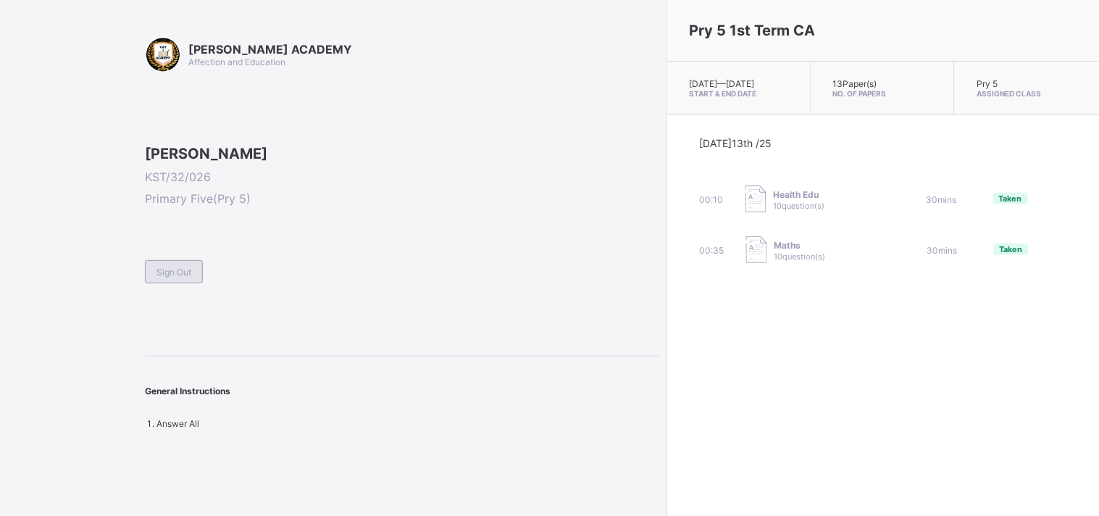
click at [188, 277] on span "Sign Out" at bounding box center [173, 272] width 35 height 11
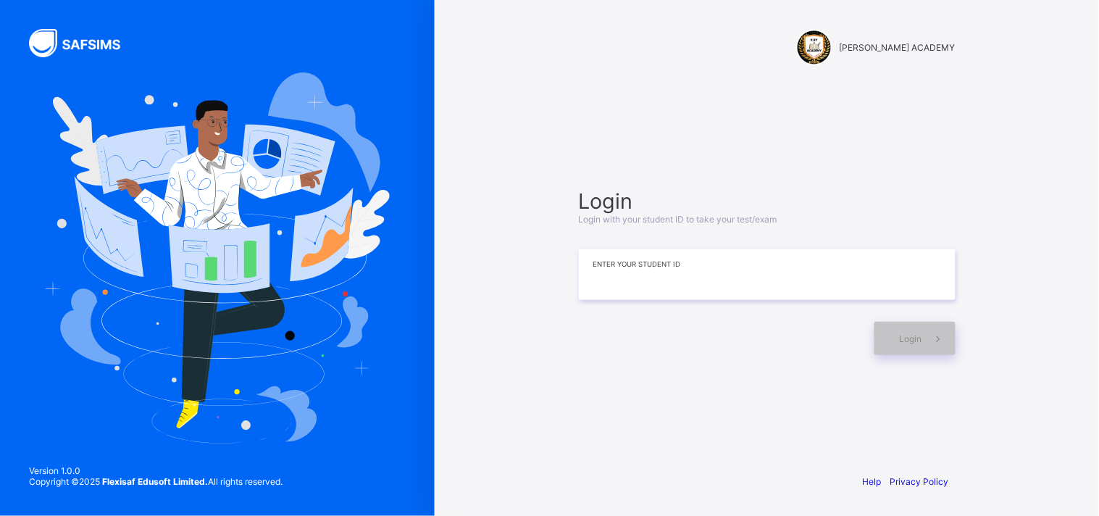
click at [708, 282] on input at bounding box center [767, 274] width 377 height 51
type input "**********"
click at [889, 328] on div "Login" at bounding box center [914, 338] width 81 height 33
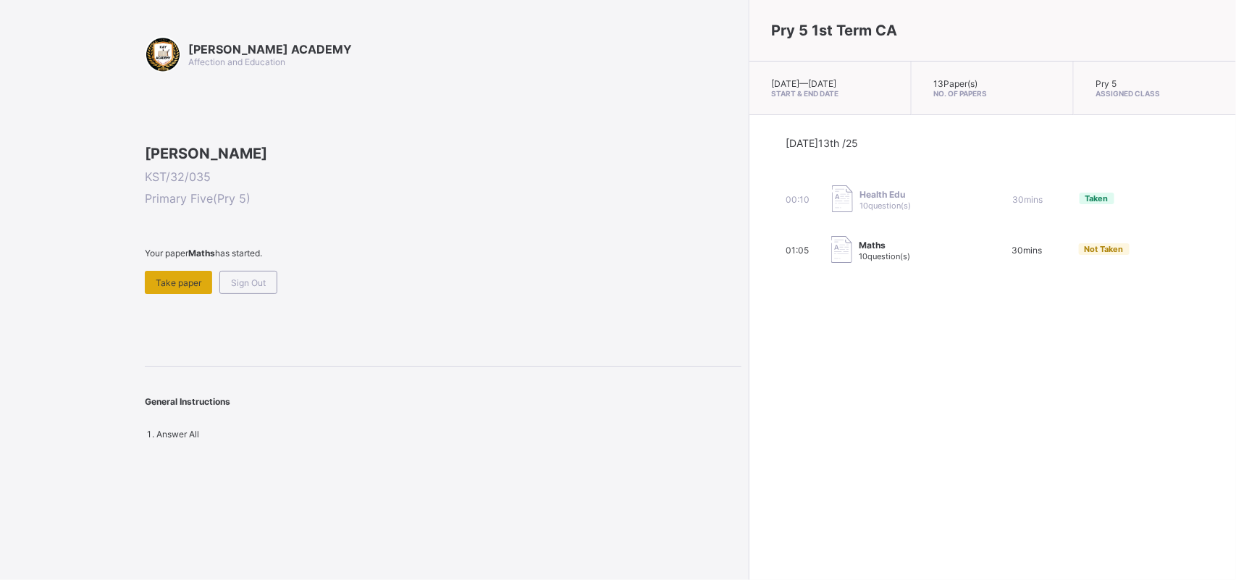
click at [167, 294] on div "Take paper" at bounding box center [178, 282] width 67 height 23
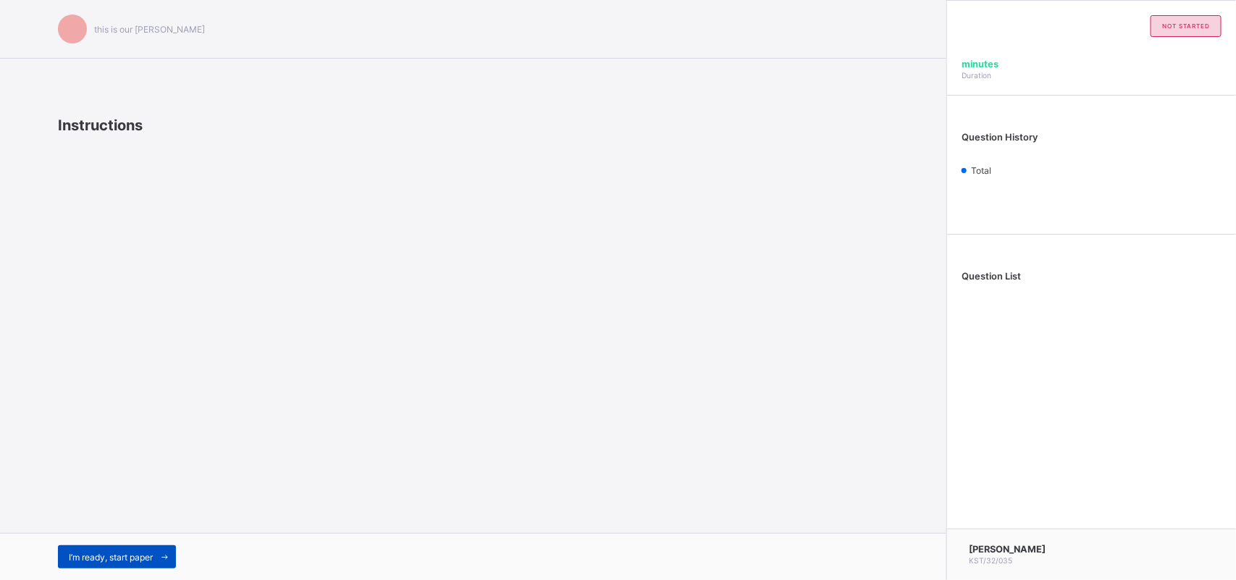
click at [138, 515] on div "I’m ready, start paper" at bounding box center [117, 556] width 118 height 23
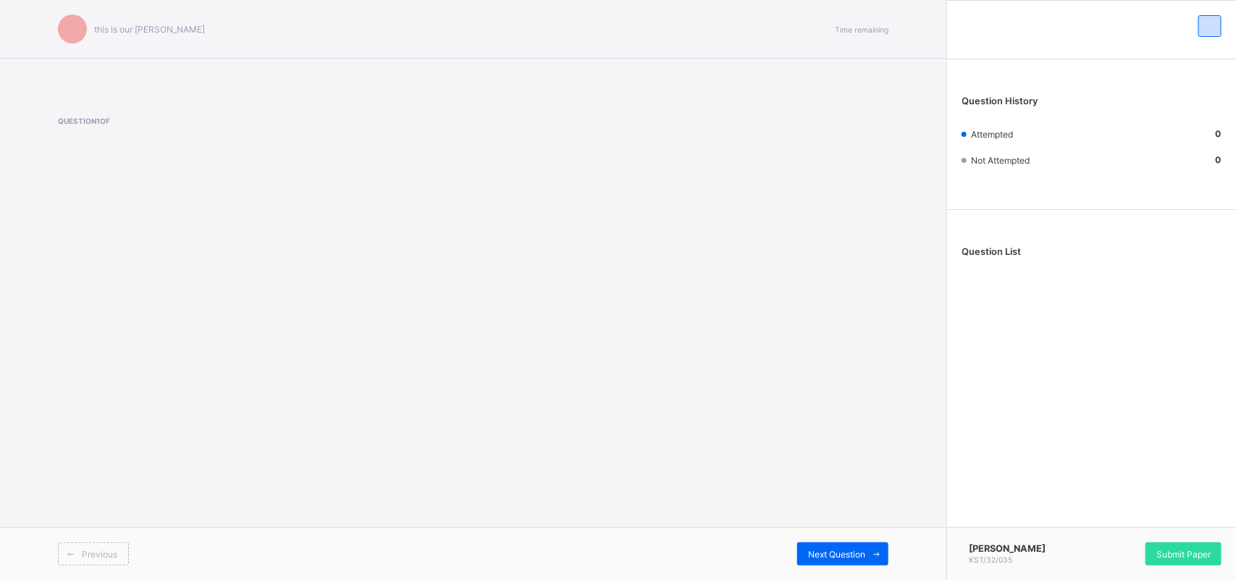
click at [138, 515] on div "Previous" at bounding box center [266, 553] width 416 height 23
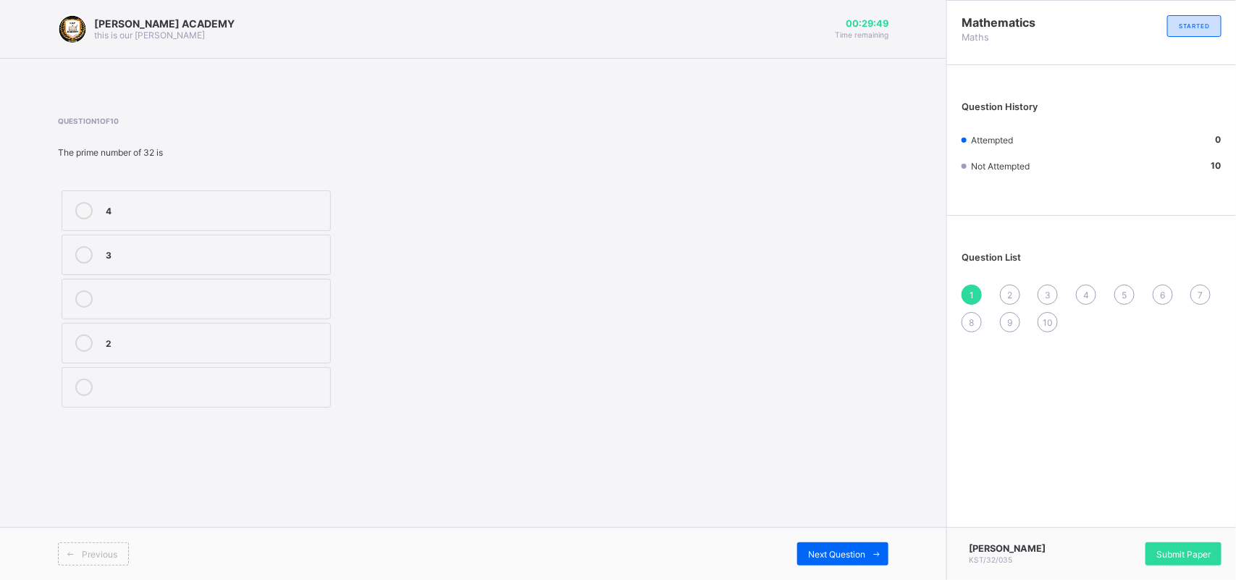
click at [216, 209] on div "4" at bounding box center [214, 209] width 217 height 14
drag, startPoint x: 834, startPoint y: 549, endPoint x: 243, endPoint y: 262, distance: 656.9
click at [243, 262] on div "3" at bounding box center [214, 254] width 217 height 17
click at [251, 204] on div "4" at bounding box center [214, 209] width 217 height 14
click at [856, 515] on span "Next Question" at bounding box center [836, 554] width 57 height 11
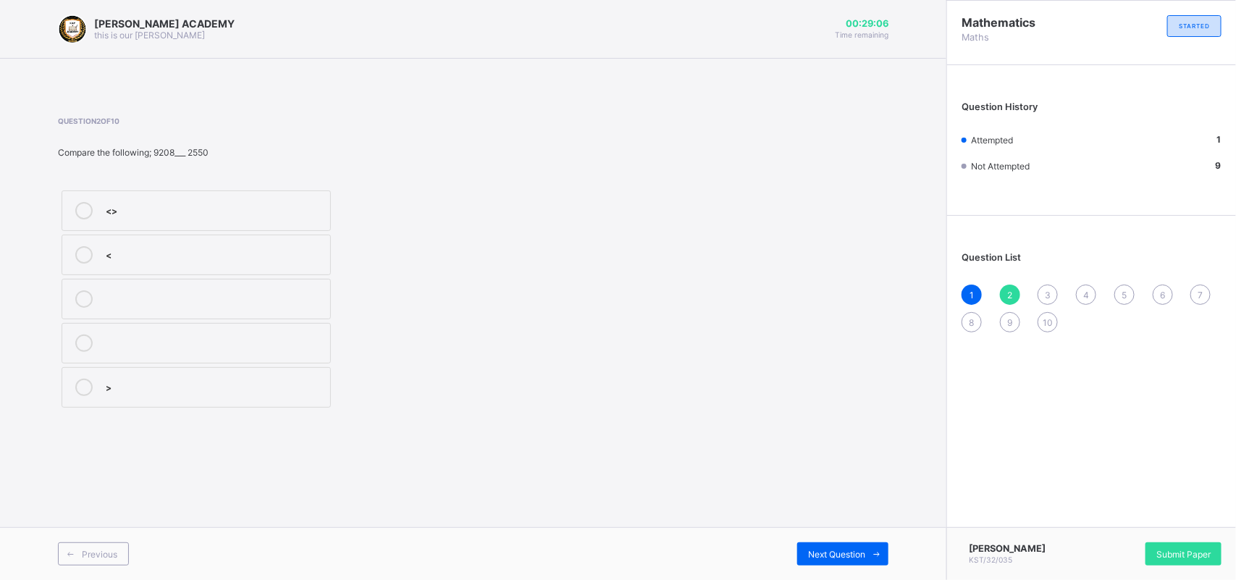
click at [270, 244] on label "<" at bounding box center [196, 255] width 269 height 41
click at [831, 515] on span "Next Question" at bounding box center [836, 554] width 57 height 11
click at [185, 298] on div "1364" at bounding box center [214, 297] width 217 height 14
click at [860, 515] on span "Next Question" at bounding box center [836, 554] width 57 height 11
click at [258, 315] on label "mmcclv" at bounding box center [196, 299] width 269 height 41
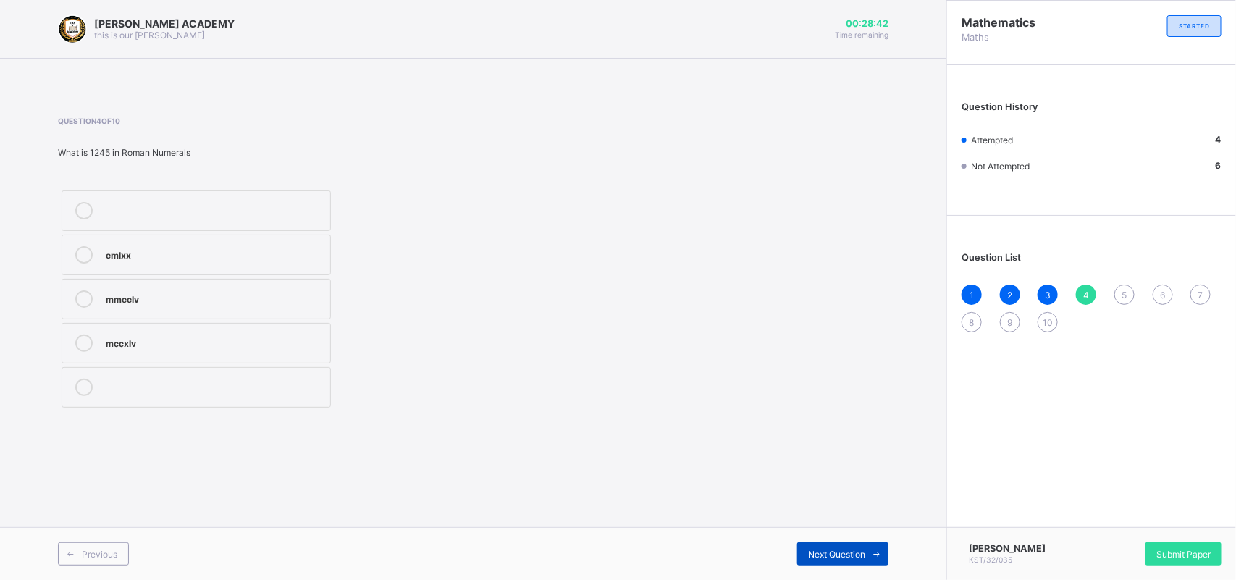
click at [812, 515] on span "Next Question" at bounding box center [836, 554] width 57 height 11
click at [203, 403] on label "Thousand" at bounding box center [196, 387] width 269 height 41
click at [823, 515] on span "Next Question" at bounding box center [836, 554] width 57 height 11
click at [1098, 290] on div "6" at bounding box center [1163, 295] width 20 height 20
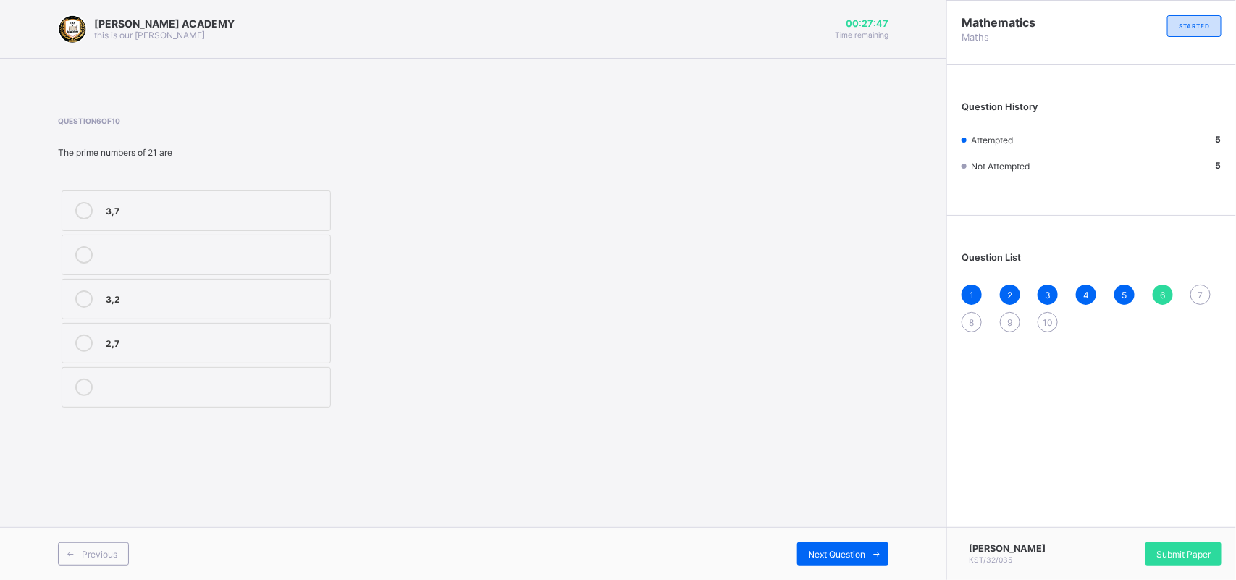
drag, startPoint x: 287, startPoint y: 209, endPoint x: 143, endPoint y: 217, distance: 143.7
click at [143, 217] on div "3,7" at bounding box center [214, 210] width 217 height 17
click at [821, 515] on div "Next Question" at bounding box center [842, 553] width 91 height 23
click at [255, 327] on label ">" at bounding box center [196, 343] width 269 height 41
click at [816, 515] on div "Next Question" at bounding box center [842, 553] width 91 height 23
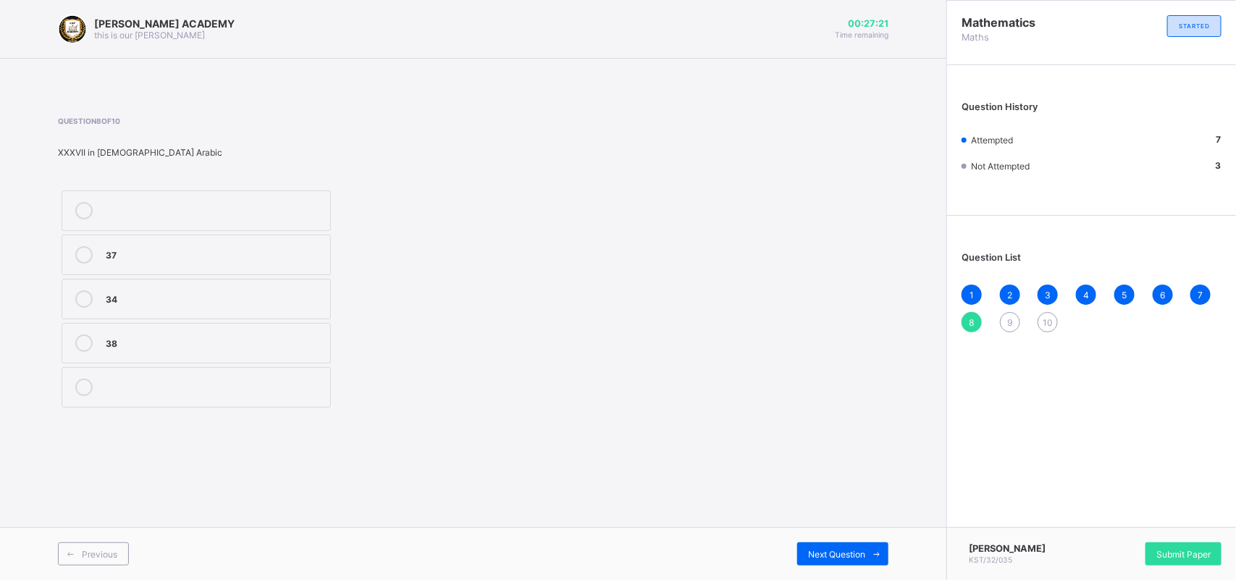
click at [279, 257] on div "37" at bounding box center [214, 253] width 217 height 14
click at [858, 515] on span "Next Question" at bounding box center [836, 554] width 57 height 11
click at [143, 356] on label "cccvix" at bounding box center [196, 343] width 269 height 41
click at [844, 515] on div "Next Question" at bounding box center [842, 553] width 91 height 23
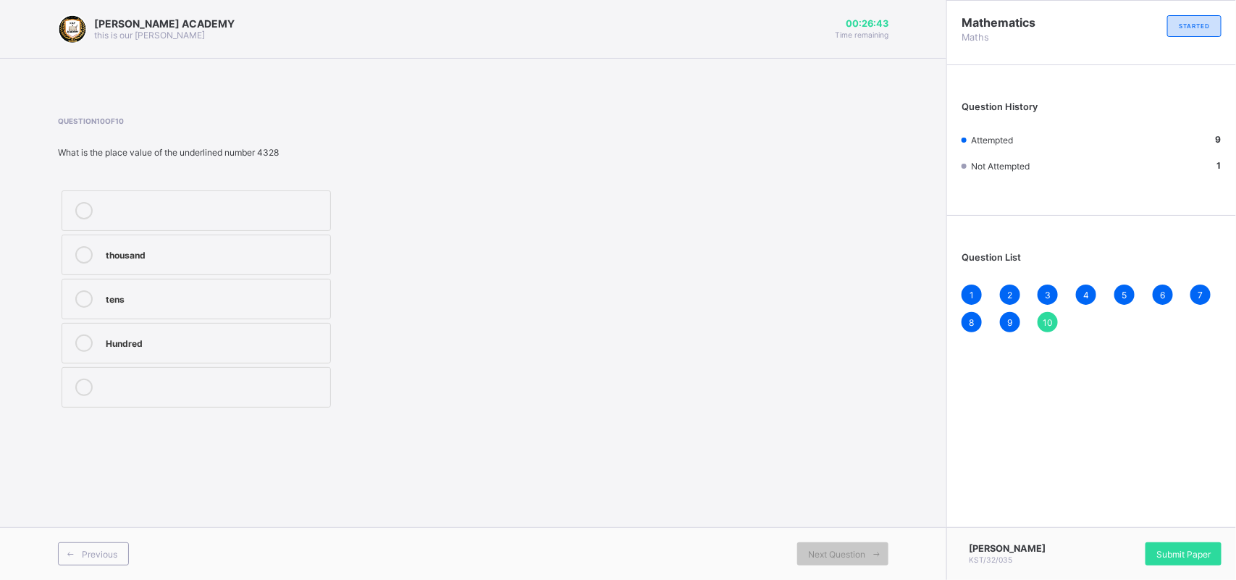
click at [111, 266] on label "thousand" at bounding box center [196, 255] width 269 height 41
click at [1098, 515] on div "Submit Paper" at bounding box center [1184, 553] width 76 height 23
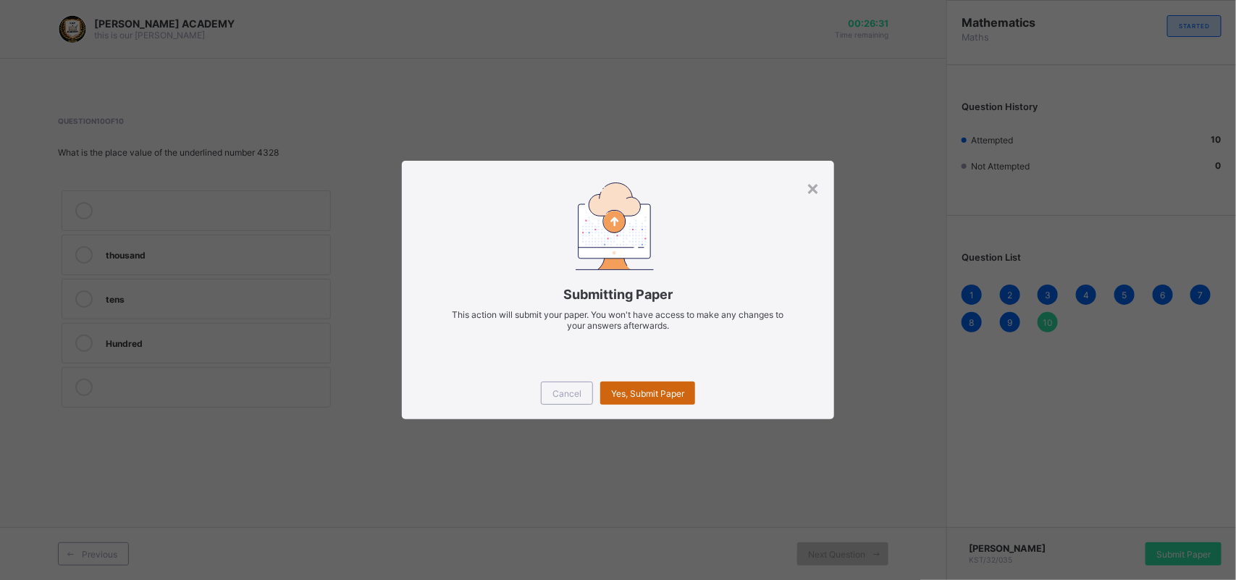
click at [632, 393] on span "Yes, Submit Paper" at bounding box center [647, 393] width 73 height 11
click at [632, 395] on div "Yes, Submit Paper" at bounding box center [647, 393] width 95 height 23
click at [632, 395] on span "Yes, Submit Paper" at bounding box center [647, 393] width 73 height 11
click at [668, 392] on span "Yes, Submit Paper" at bounding box center [647, 393] width 73 height 11
click at [668, 391] on span "Yes, Submit Paper" at bounding box center [647, 393] width 73 height 11
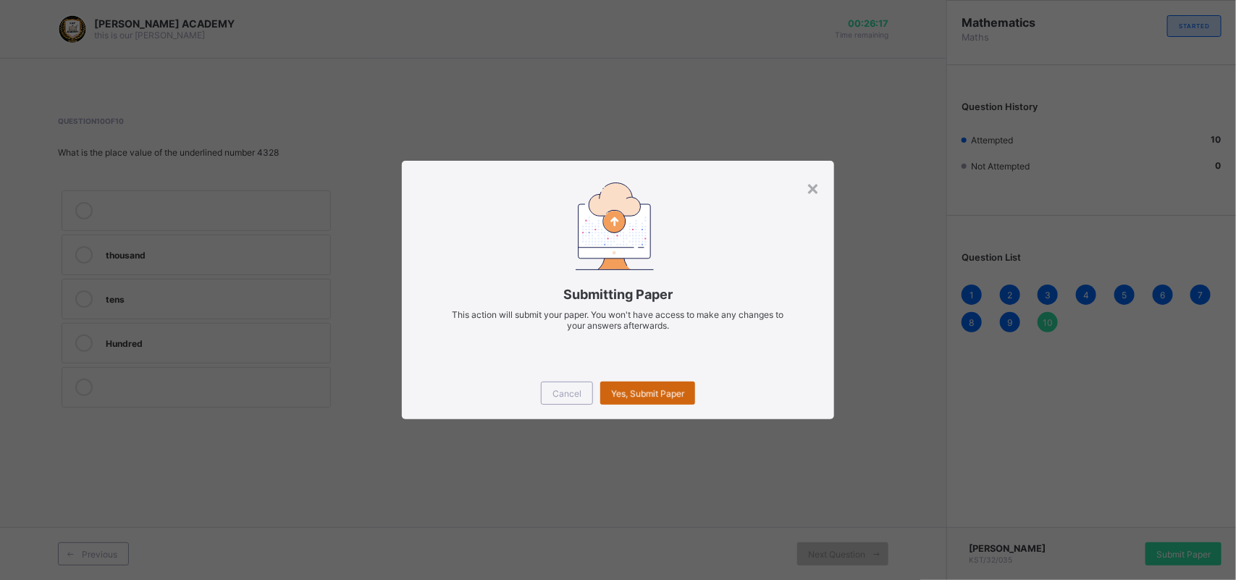
click at [632, 393] on span "Yes, Submit Paper" at bounding box center [647, 393] width 73 height 11
click at [632, 393] on div "Yes, Submit Paper" at bounding box center [647, 393] width 95 height 23
